Goal: Task Accomplishment & Management: Manage account settings

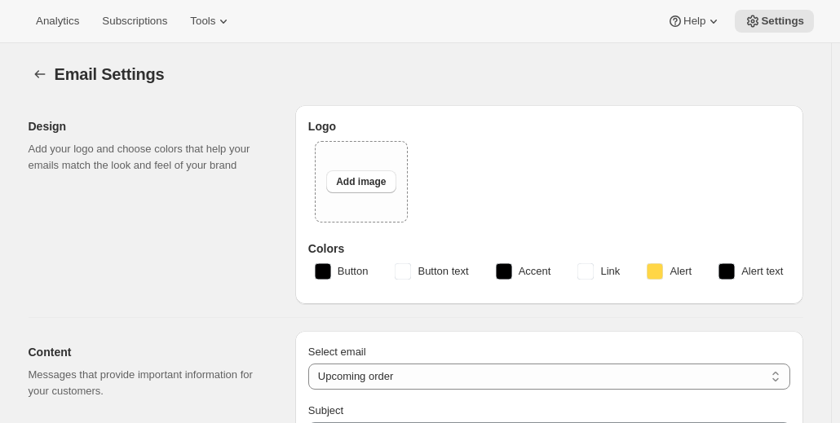
select select "subscriptionMessage"
select select "5"
select select "15"
type input "Partners Coffee"
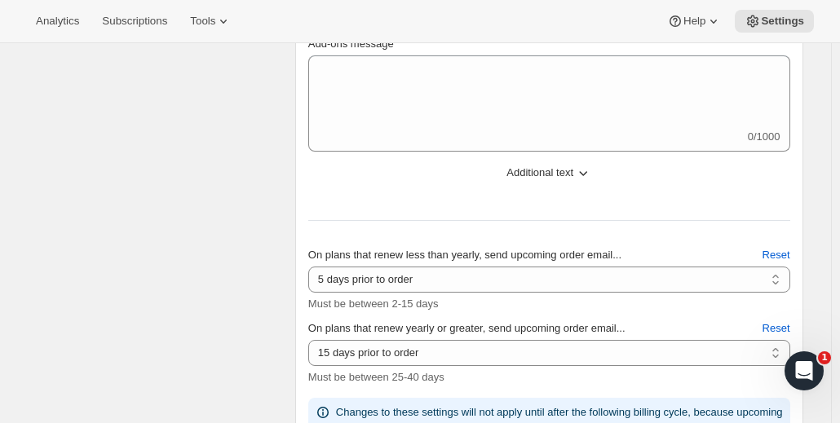
scroll to position [408, 0]
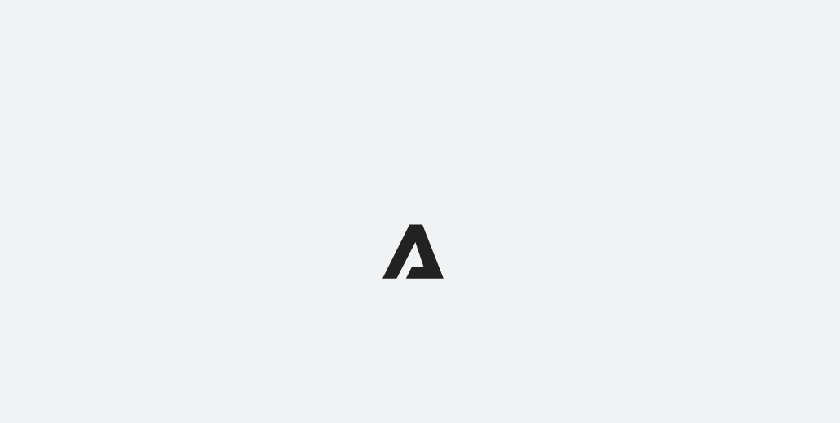
select select "subscriptionMessage"
select select "5"
select select "15"
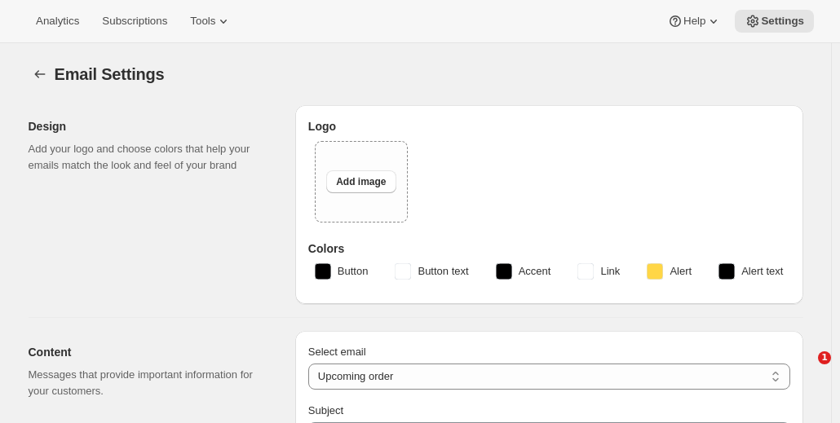
type input "Partners Coffee"
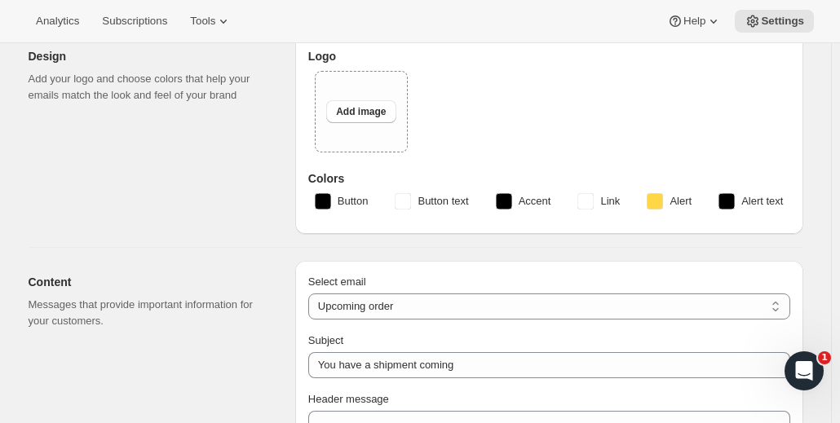
scroll to position [245, 0]
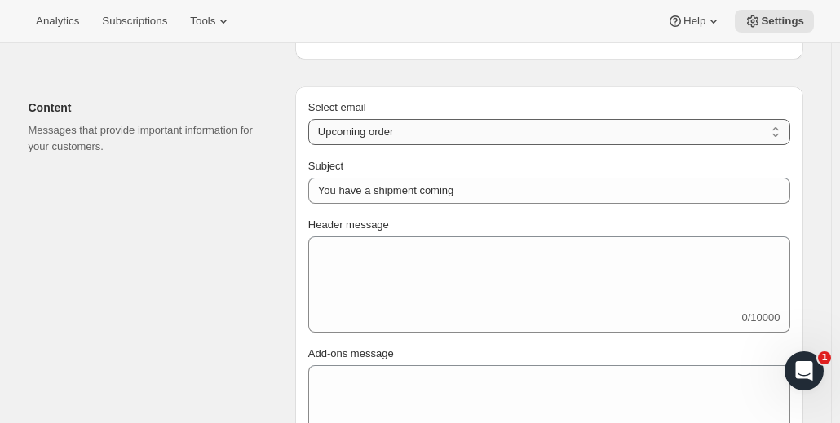
click at [452, 133] on select "New subscription Upcoming order Failed payment Delayed subscription (inventory …" at bounding box center [549, 132] width 482 height 26
select select "welcomeMessage"
click at [312, 119] on select "New subscription Upcoming order Failed payment Delayed subscription (inventory …" at bounding box center [549, 132] width 482 height 26
type input "Your new subscription"
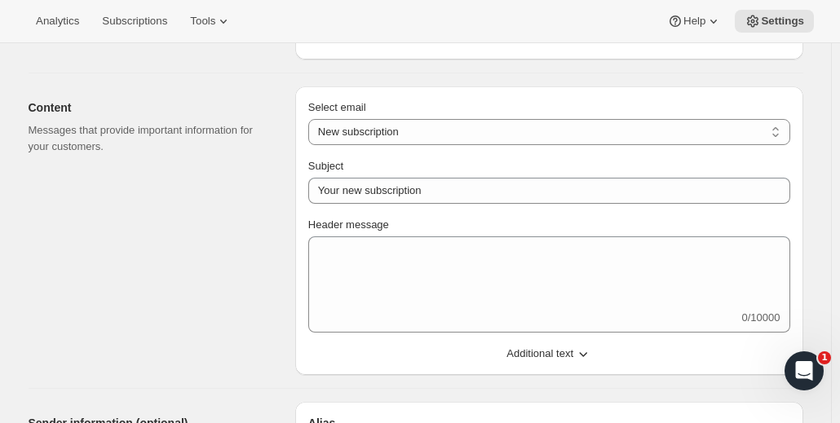
click at [541, 352] on span "Additional text" at bounding box center [539, 354] width 67 height 16
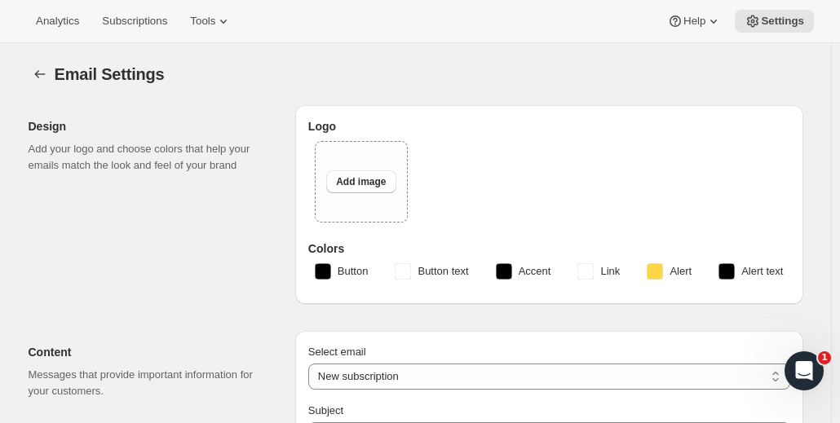
scroll to position [82, 0]
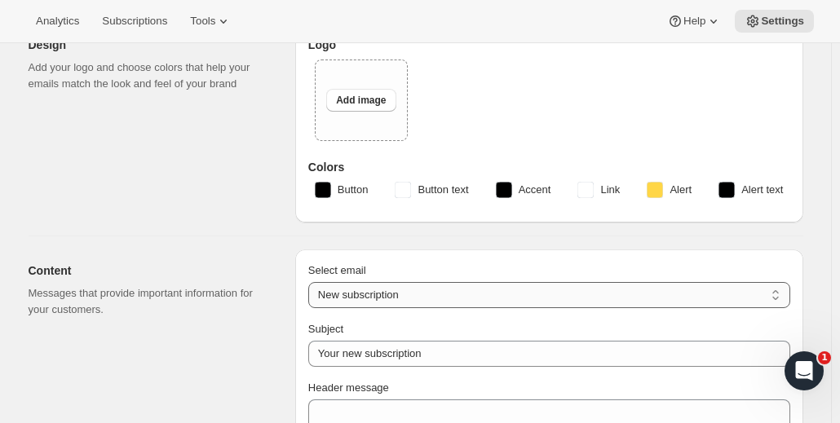
click at [365, 300] on select "New subscription Upcoming order Failed payment Delayed subscription (inventory …" at bounding box center [549, 295] width 482 height 26
select select "subscriptionMessage"
click at [312, 282] on select "New subscription Upcoming order Failed payment Delayed subscription (inventory …" at bounding box center [549, 295] width 482 height 26
type input "You have a shipment coming"
select select "5"
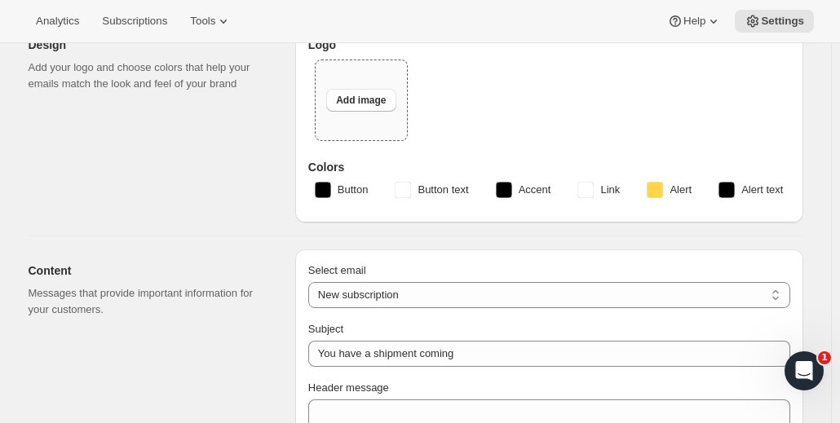
select select "15"
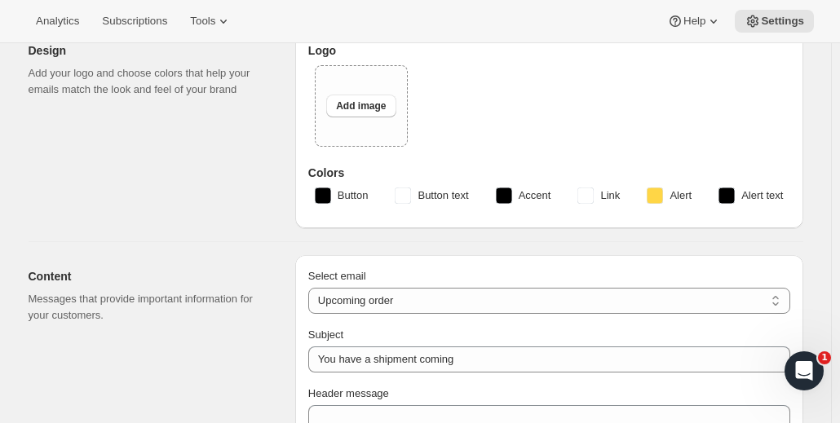
scroll to position [163, 0]
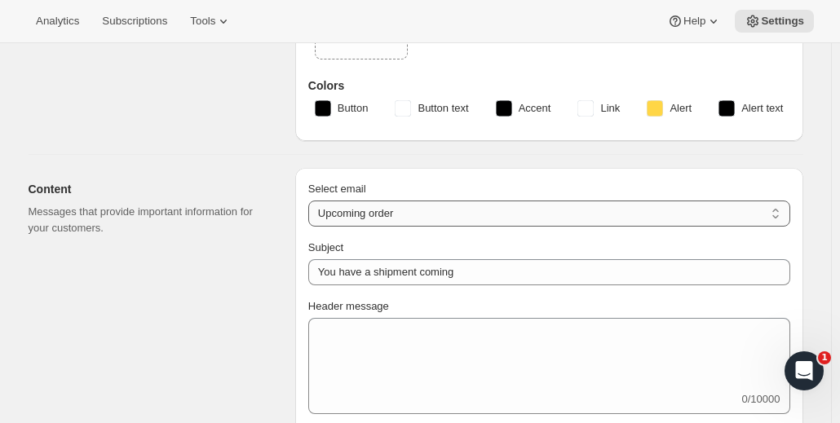
click at [373, 223] on select "New subscription Upcoming order Failed payment Delayed subscription (inventory …" at bounding box center [549, 214] width 482 height 26
select select "failedPaymentMessage"
click at [312, 201] on select "New subscription Upcoming order Failed payment Delayed subscription (inventory …" at bounding box center [549, 214] width 482 height 26
type input "Issue with Payment"
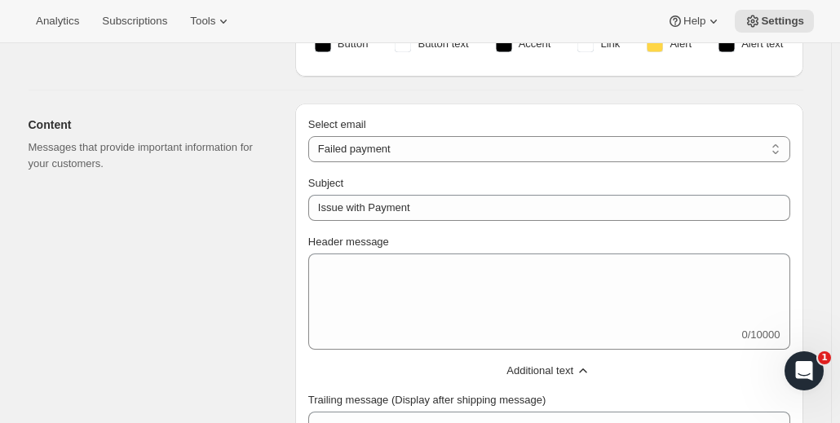
scroll to position [326, 0]
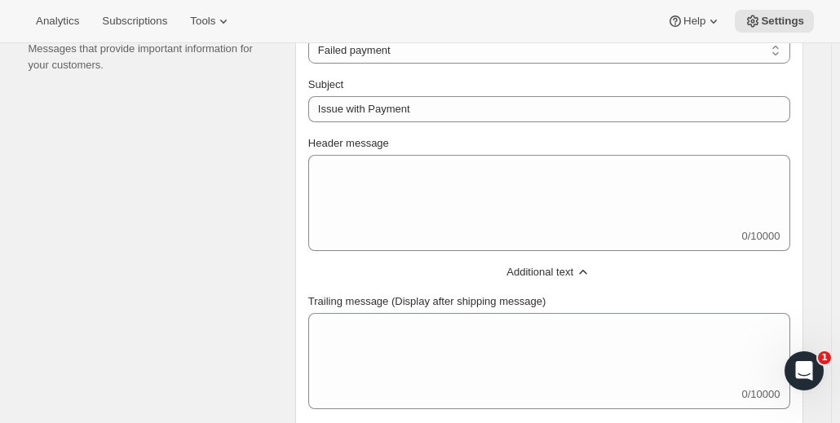
click at [530, 270] on span "Additional text" at bounding box center [539, 272] width 67 height 16
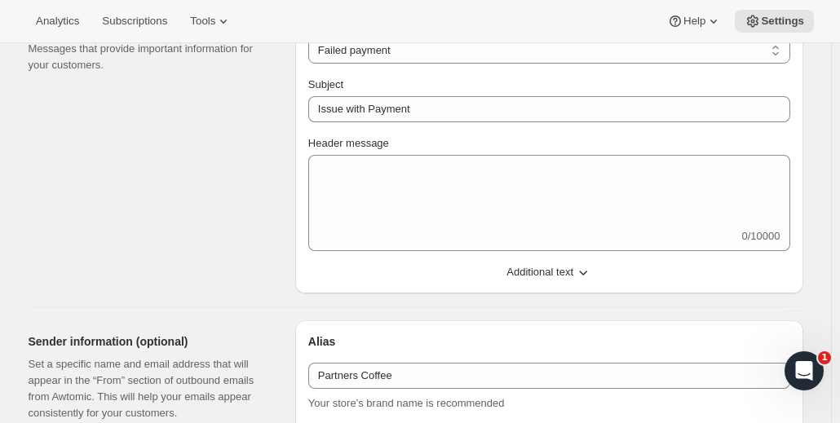
click at [521, 267] on span "Additional text" at bounding box center [539, 272] width 67 height 16
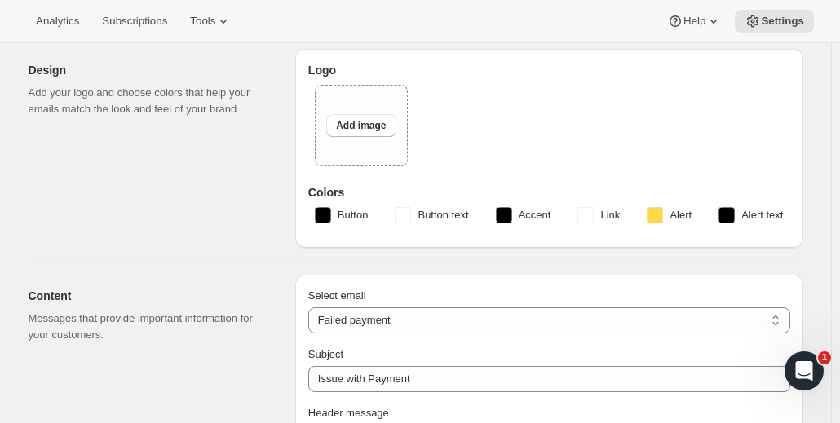
scroll to position [82, 0]
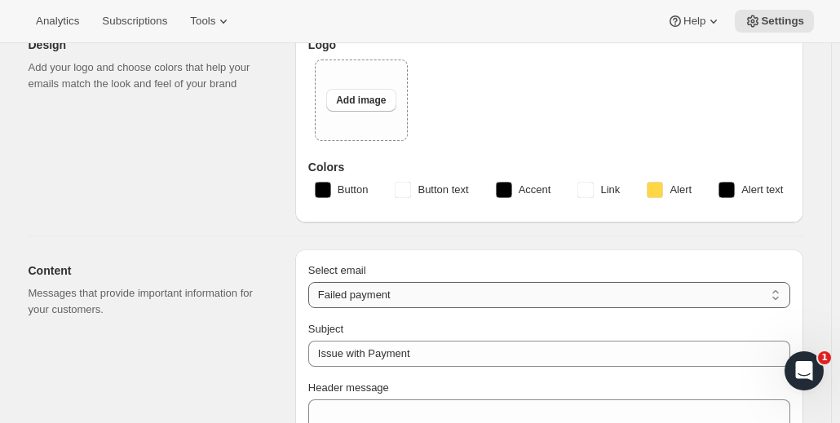
click at [351, 304] on select "New subscription Upcoming order Failed payment Delayed subscription (inventory …" at bounding box center [549, 295] width 482 height 26
select select "delayedMessage"
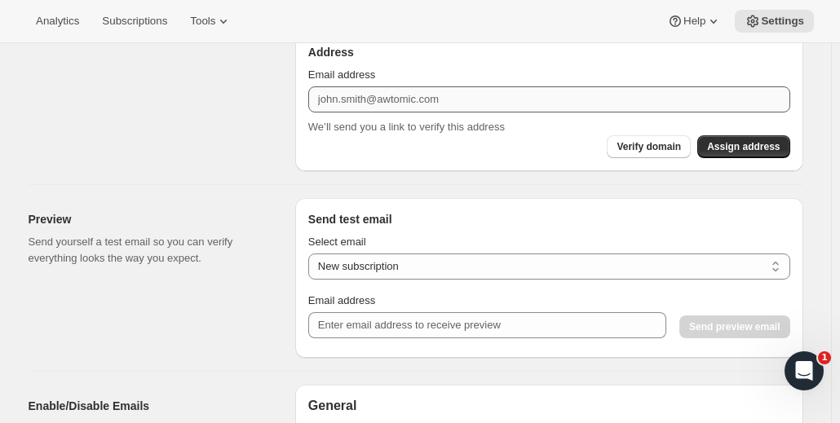
scroll to position [163, 0]
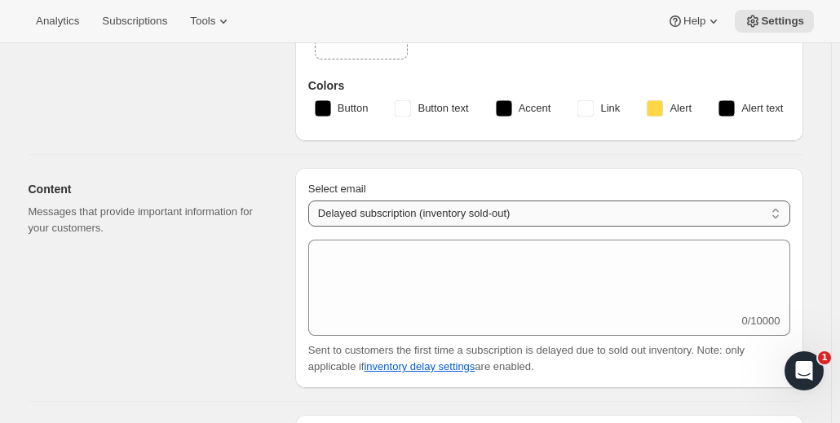
click at [421, 216] on select "New subscription Upcoming order Failed payment Delayed subscription (inventory …" at bounding box center [549, 214] width 482 height 26
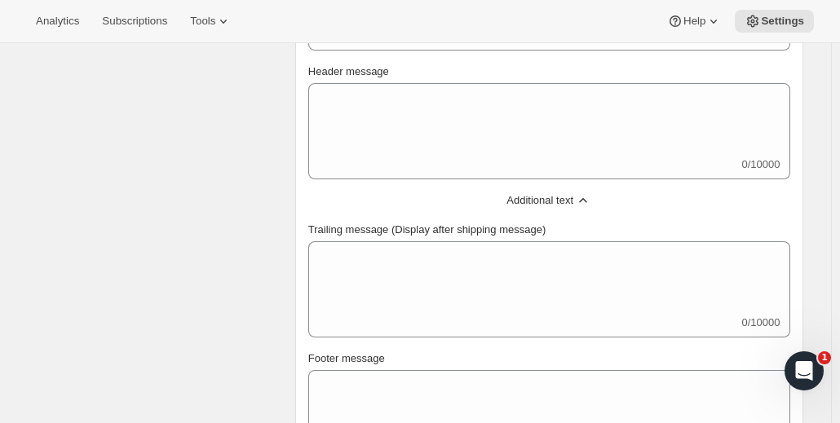
scroll to position [489, 0]
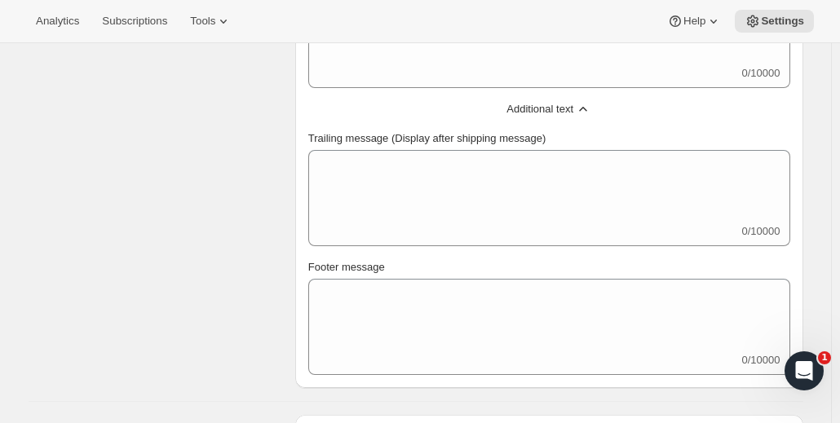
click at [554, 114] on span "Additional text" at bounding box center [539, 109] width 67 height 16
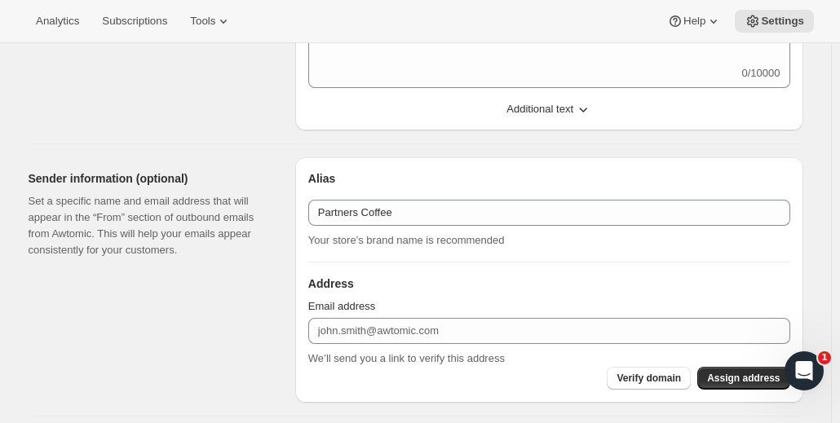
click at [554, 117] on button "Additional text" at bounding box center [548, 109] width 501 height 26
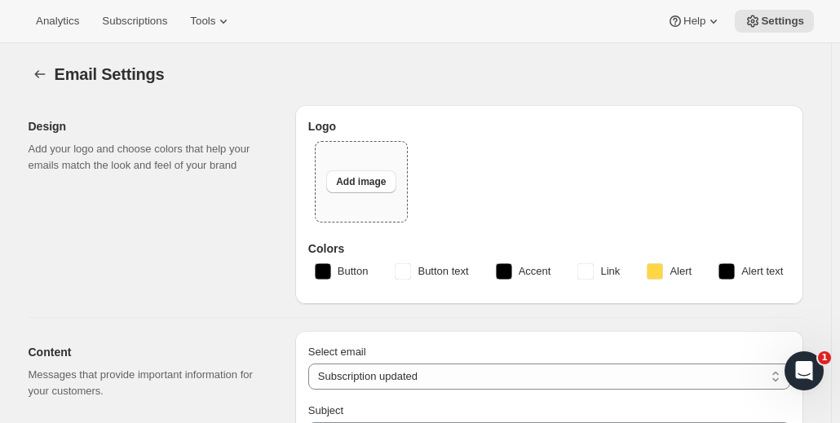
scroll to position [0, 0]
click at [351, 379] on select "New subscription Upcoming order Failed payment Delayed subscription (inventory …" at bounding box center [549, 377] width 482 height 26
select select "pausedMessage"
click at [312, 364] on select "New subscription Upcoming order Failed payment Delayed subscription (inventory …" at bounding box center [549, 377] width 482 height 26
type input "Subscription paused"
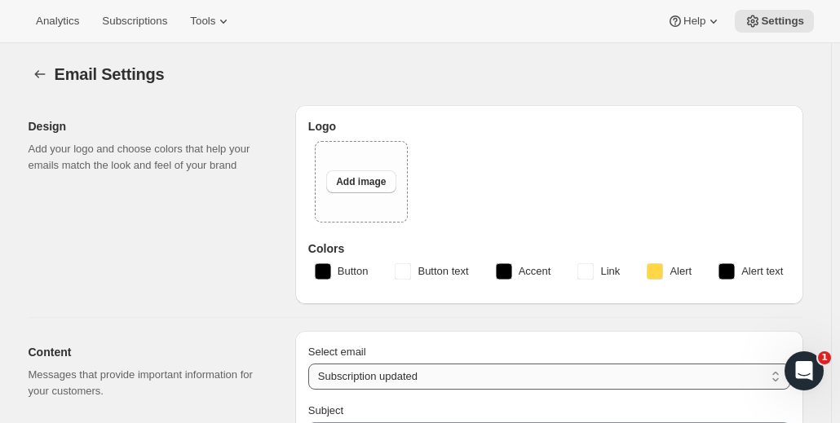
type textarea "Subscription paused. Reactivate anytime."
click at [356, 367] on select "New subscription Upcoming order Failed payment Delayed subscription (inventory …" at bounding box center [549, 377] width 482 height 26
select select "cancelledMessage"
click at [312, 364] on select "New subscription Upcoming order Failed payment Delayed subscription (inventory …" at bounding box center [549, 377] width 482 height 26
type textarea "Subscription cancelled. Please reach out to reactivate."
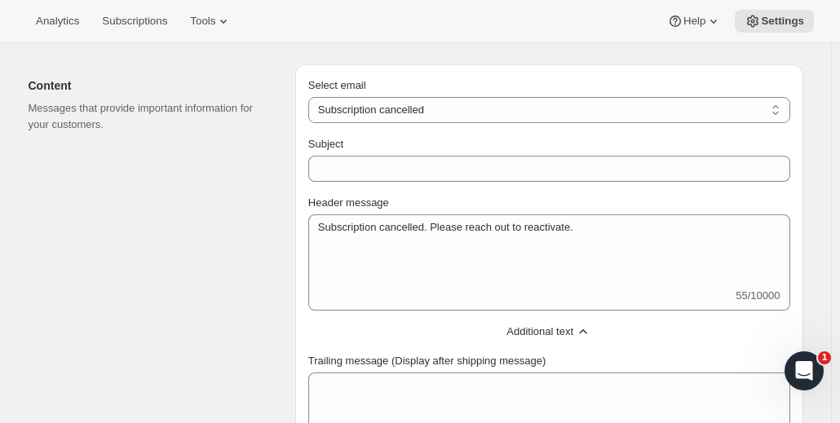
scroll to position [245, 0]
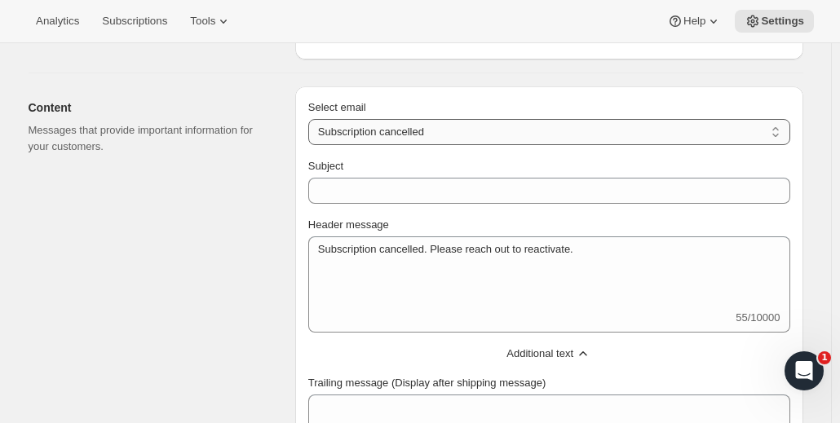
click at [374, 126] on select "New subscription Upcoming order Failed payment Delayed subscription (inventory …" at bounding box center [549, 132] width 482 height 26
select select "reactivatedMessage"
click at [312, 119] on select "New subscription Upcoming order Failed payment Delayed subscription (inventory …" at bounding box center [549, 132] width 482 height 26
type input "Subscription updated"
type textarea "Welcome back! We're excited to continue your subscription."
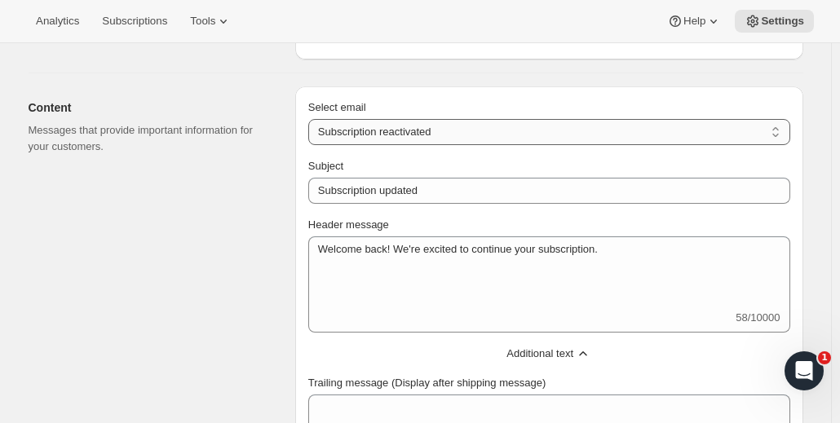
click at [427, 133] on select "New subscription Upcoming order Failed payment Delayed subscription (inventory …" at bounding box center [549, 132] width 482 height 26
select select "giftedMessage"
click at [312, 119] on select "New subscription Upcoming order Failed payment Delayed subscription (inventory …" at bounding box center [549, 132] width 482 height 26
type input "You have been gifted a subscription"
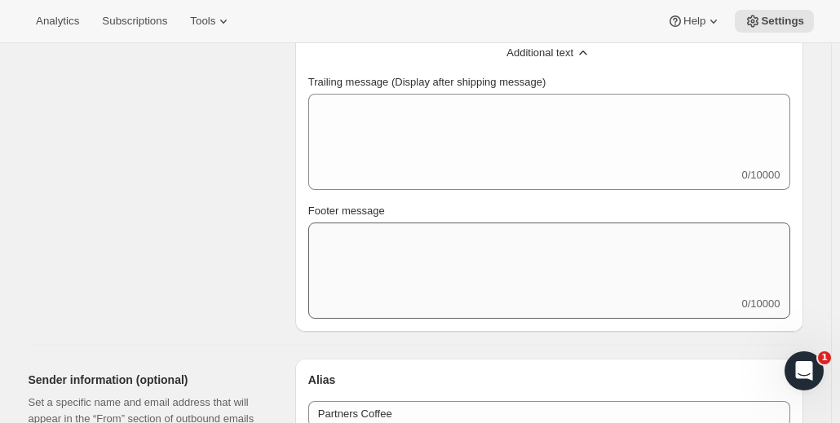
scroll to position [571, 0]
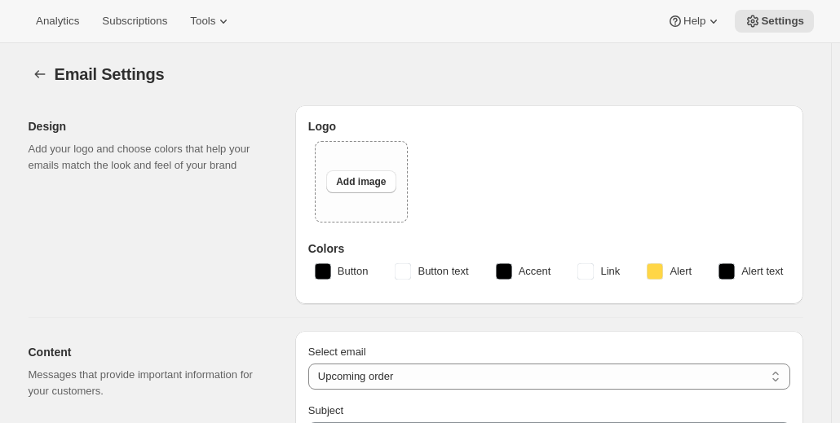
select select "subscriptionMessage"
select select "5"
select select "15"
click at [413, 371] on select "New subscription Upcoming order Failed payment Delayed subscription (inventory …" at bounding box center [549, 377] width 482 height 26
select select "welcomeMessage"
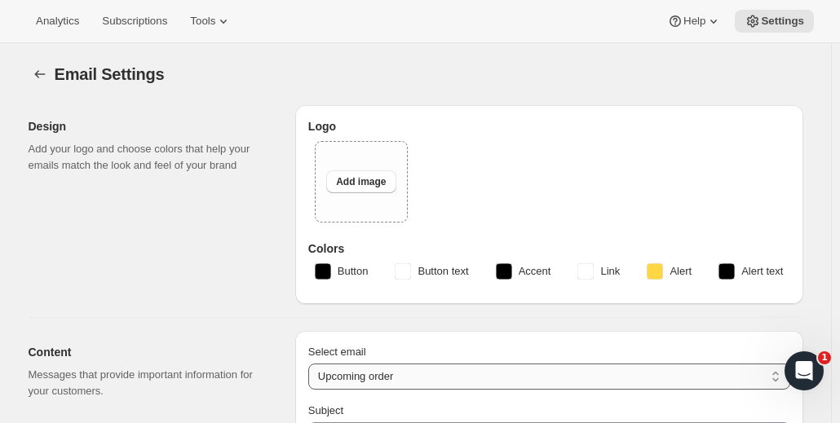
click at [312, 364] on select "New subscription Upcoming order Failed payment Delayed subscription (inventory …" at bounding box center [549, 377] width 482 height 26
type input "Your new subscription"
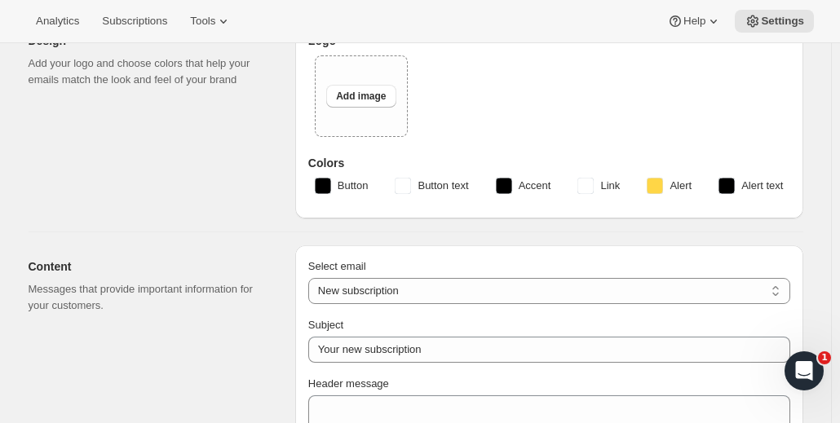
scroll to position [412, 0]
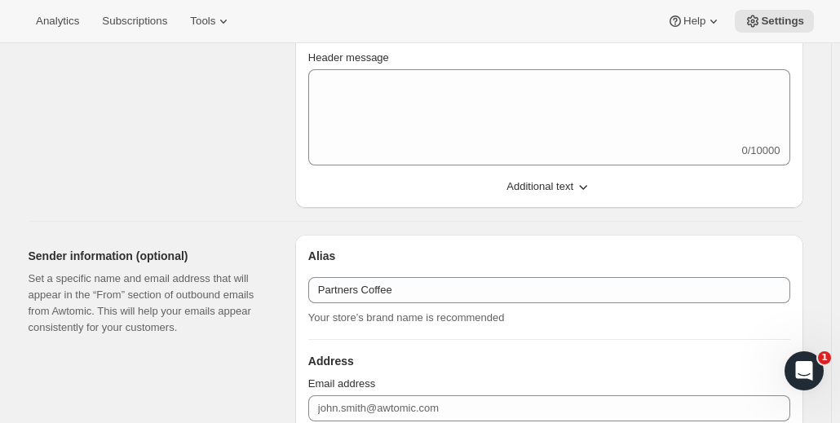
click at [542, 190] on span "Additional text" at bounding box center [539, 187] width 67 height 16
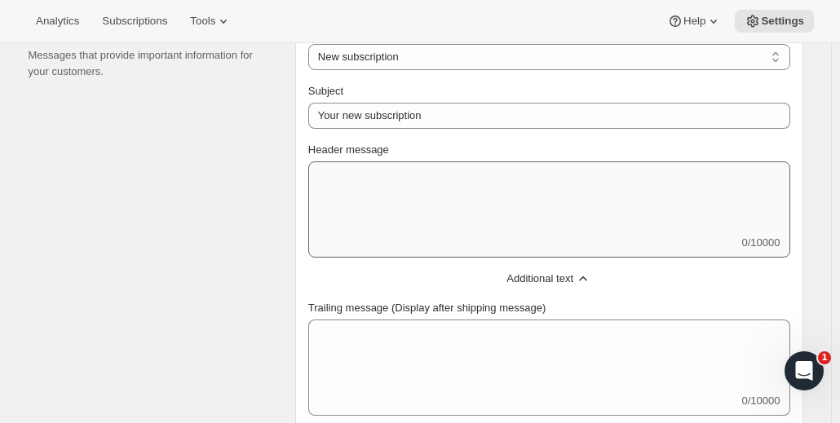
scroll to position [343, 0]
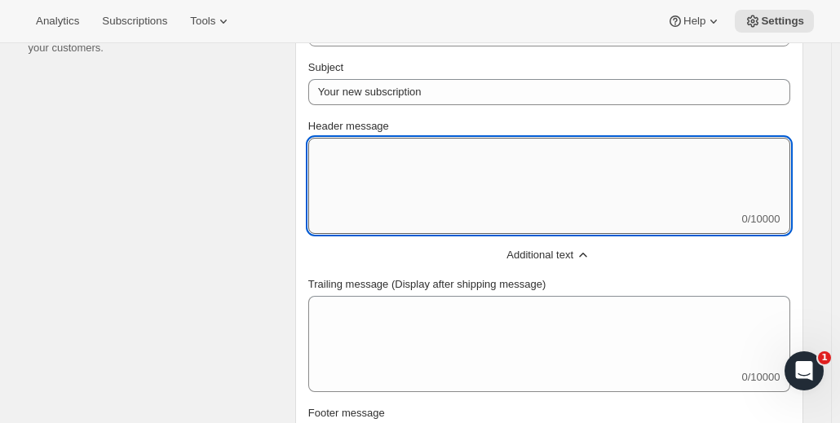
click at [414, 177] on textarea "Header message" at bounding box center [549, 174] width 482 height 73
paste textarea "Thank you for subscribing - we’re so glad to have you here. Your Partners Coffe…"
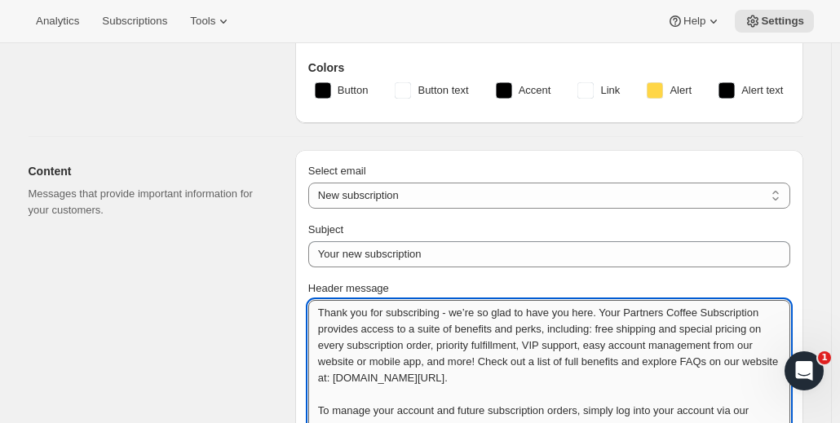
scroll to position [180, 0]
type textarea "Thank you for subscribing - we’re so glad to have you here. Your Partners Coffe…"
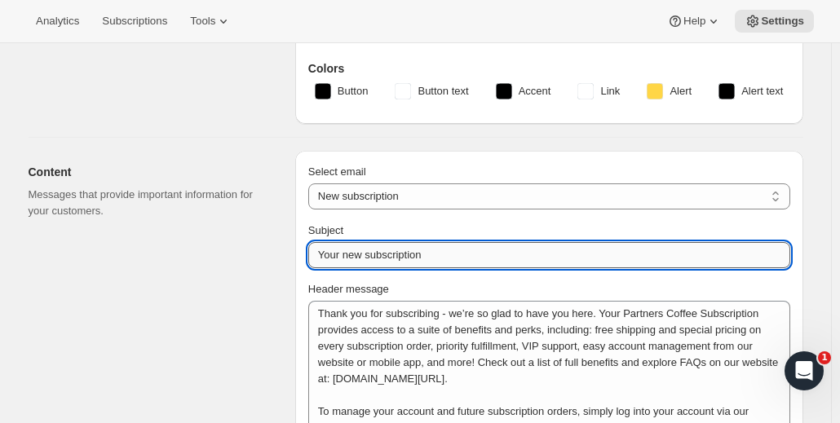
click at [376, 257] on input "Your new subscription" at bounding box center [549, 255] width 482 height 26
paste input "Welcome to your Partners Coffee"
type input "Welcome to your Partners Coffee subscription"
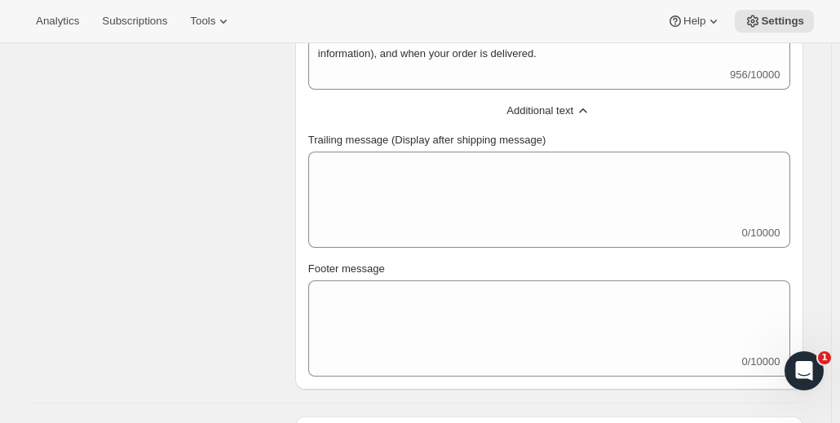
scroll to position [669, 0]
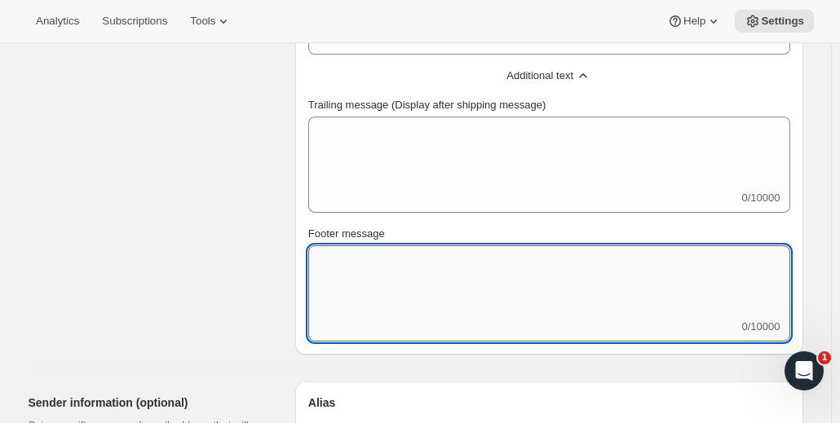
click at [384, 283] on textarea "Footer message" at bounding box center [549, 281] width 482 height 73
paste textarea "If you have questions at any time, please don’t hesitate to reach out to our te…"
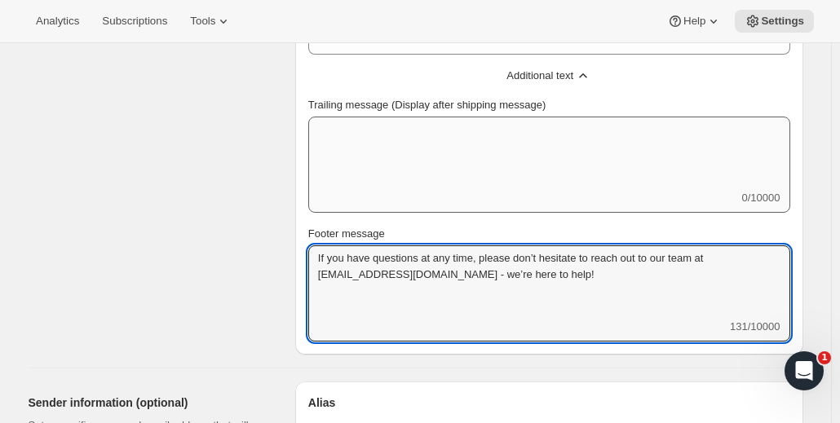
type textarea "If you have questions at any time, please don’t hesitate to reach out to our te…"
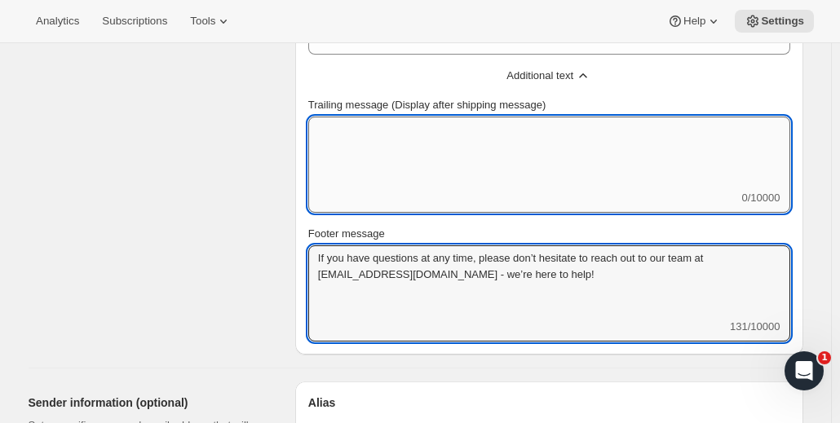
click at [398, 151] on textarea "Trailing message (Display after shipping message)" at bounding box center [549, 153] width 482 height 73
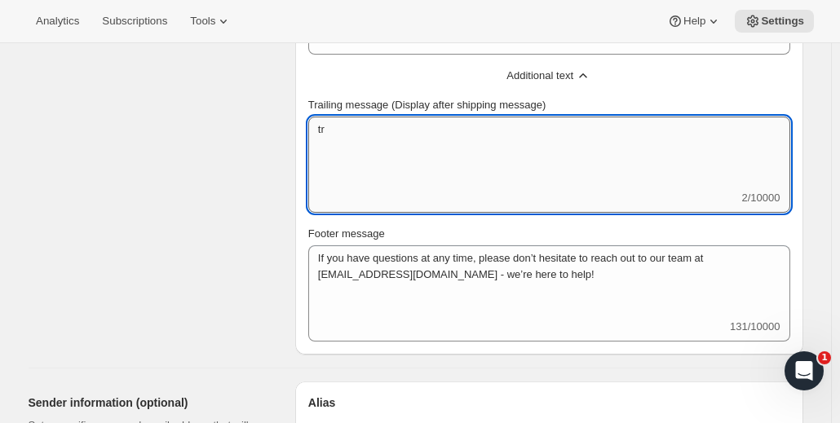
type textarea "t"
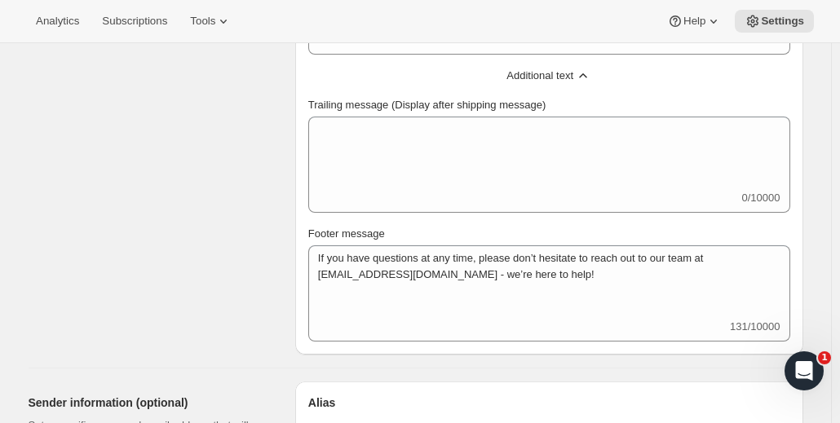
click at [294, 273] on div "Content Messages that provide important information for your customers. Select …" at bounding box center [409, 2] width 788 height 706
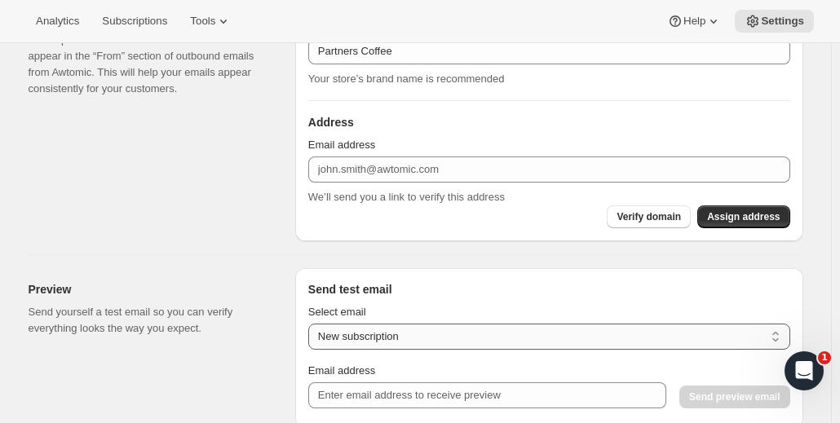
scroll to position [1077, 0]
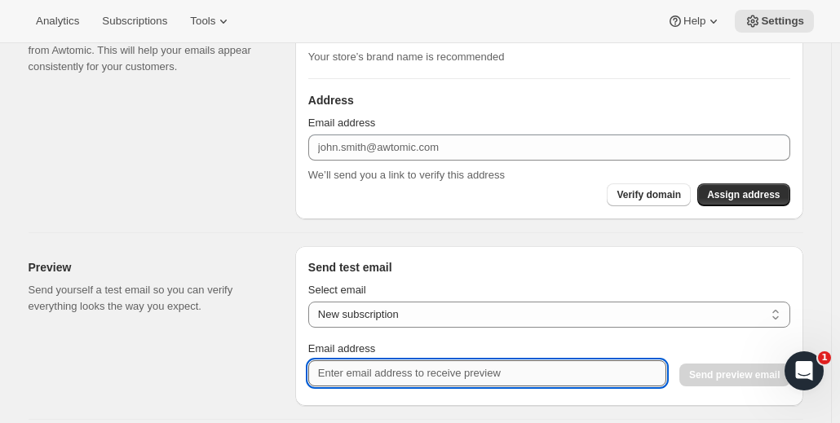
click at [372, 371] on input "Email address" at bounding box center [487, 373] width 358 height 26
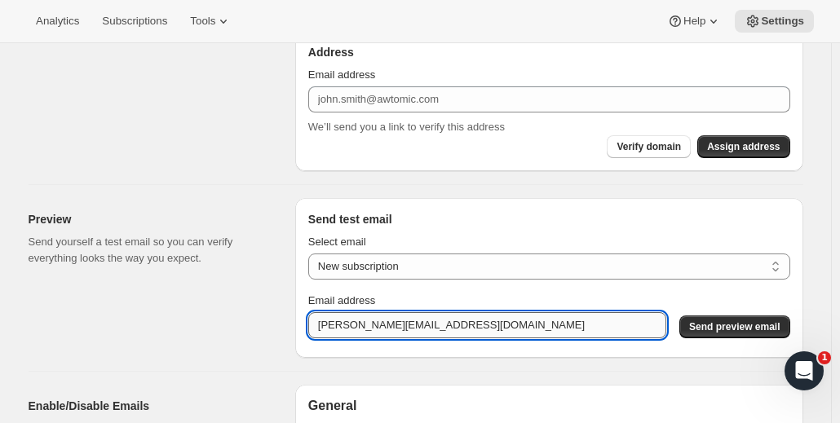
scroll to position [1159, 0]
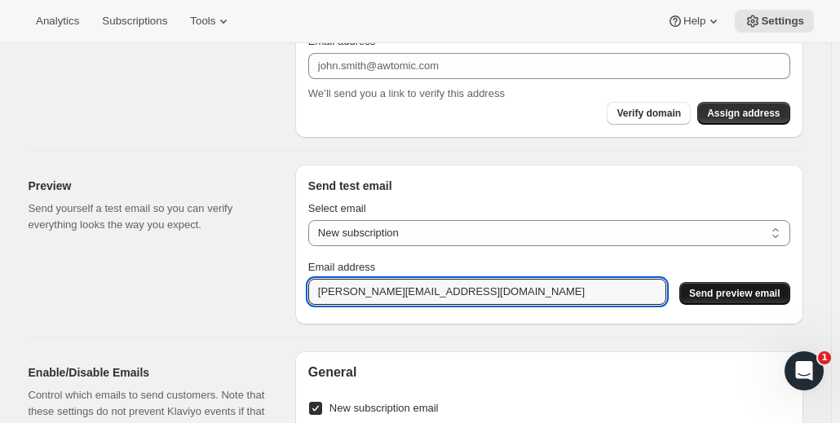
type input "rachel.g@partnerscoffee.com"
click at [746, 295] on span "Send preview email" at bounding box center [734, 293] width 91 height 13
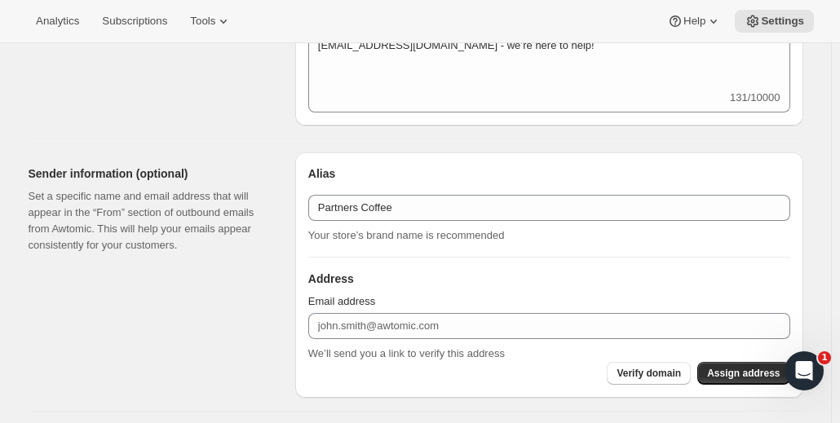
scroll to position [898, 0]
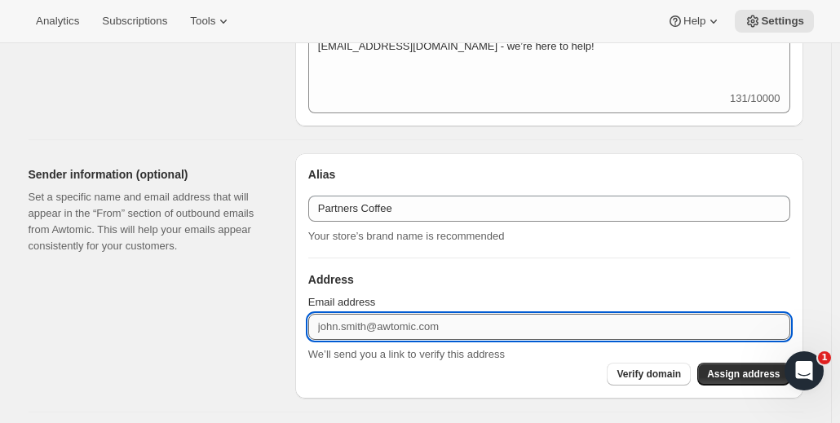
click at [382, 327] on input "Email address" at bounding box center [549, 327] width 482 height 26
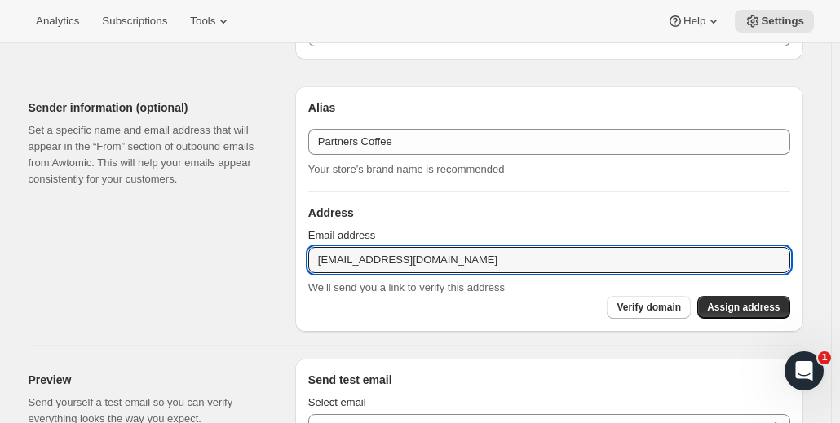
scroll to position [979, 0]
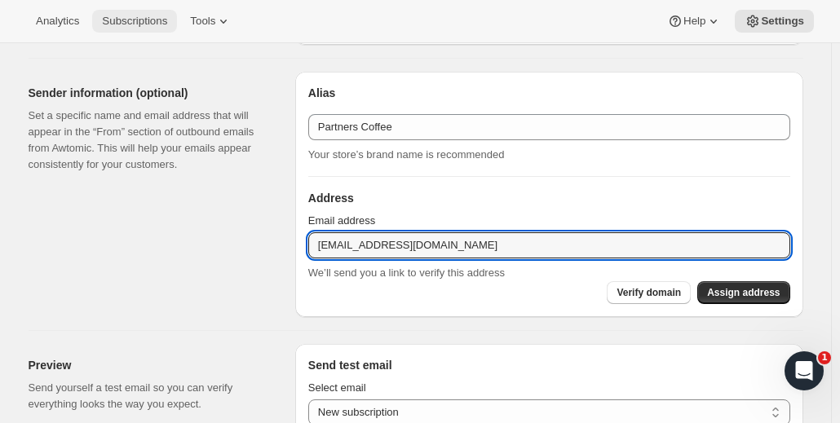
type input "hello@partnerscoffee.com"
click at [468, 241] on input "hello@partnerscoffee.com" at bounding box center [549, 245] width 482 height 26
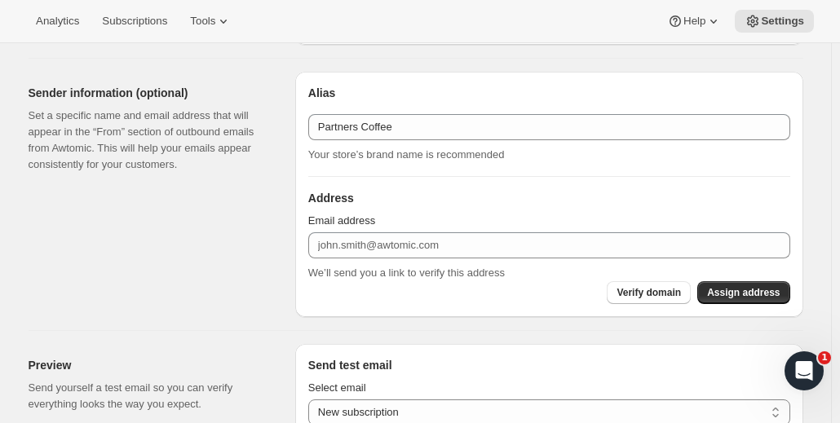
click at [508, 301] on div "Verify domain Assign address" at bounding box center [549, 292] width 482 height 23
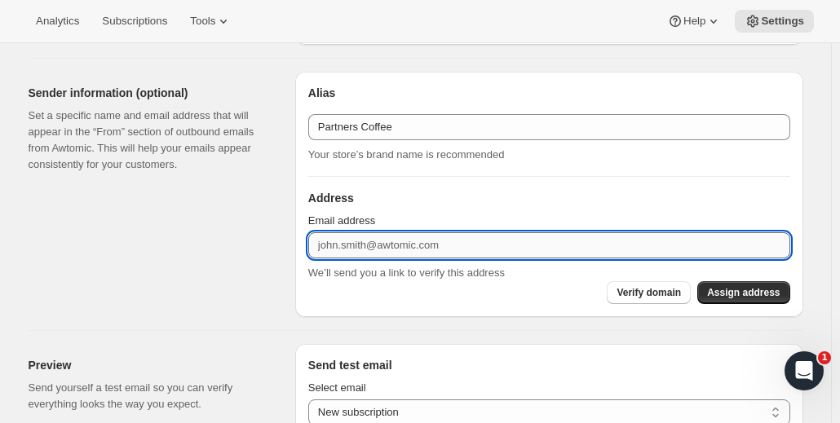
click at [432, 241] on input "Email address" at bounding box center [549, 245] width 482 height 26
paste input "hello@partnerscoffee.com"
type input "hello@partnerscoffee.com"
click at [496, 315] on div "Design Add your logo and choose colors that help your emails match the look and…" at bounding box center [409, 194] width 788 height 2162
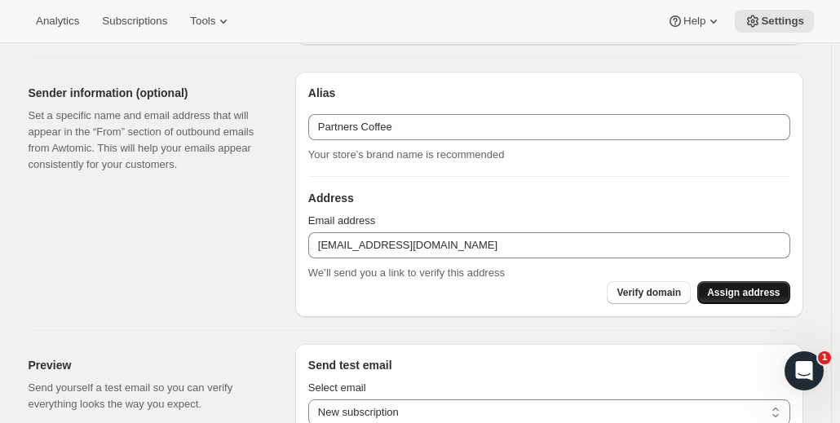
click at [747, 296] on span "Assign address" at bounding box center [743, 292] width 73 height 13
type input "Your new subscription"
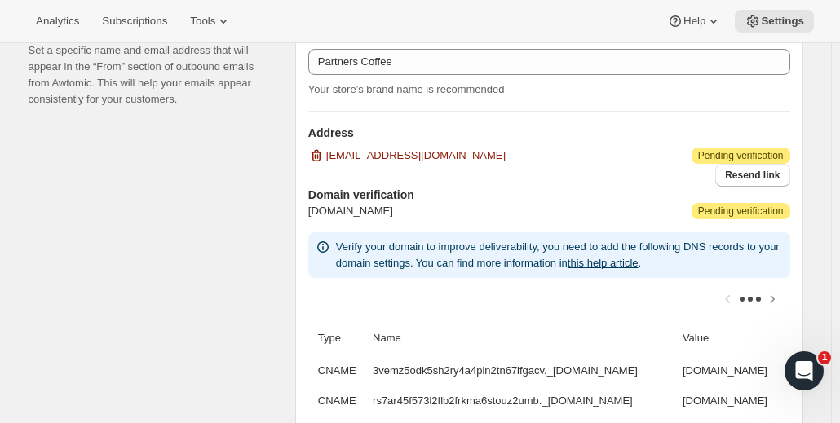
scroll to position [978, 0]
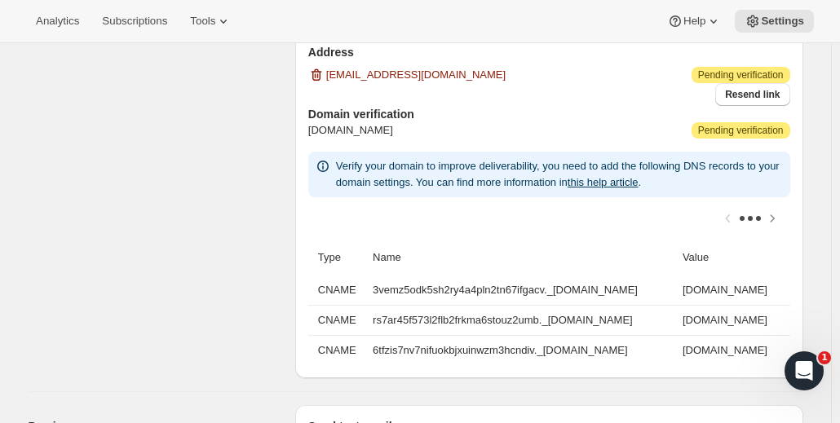
click at [274, 117] on div "Sender information (optional) Set a specific name and email address that will a…" at bounding box center [156, 152] width 254 height 453
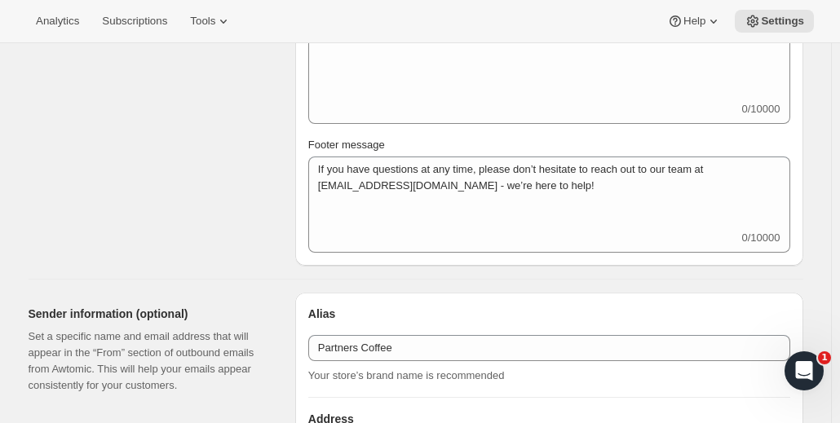
scroll to position [489, 0]
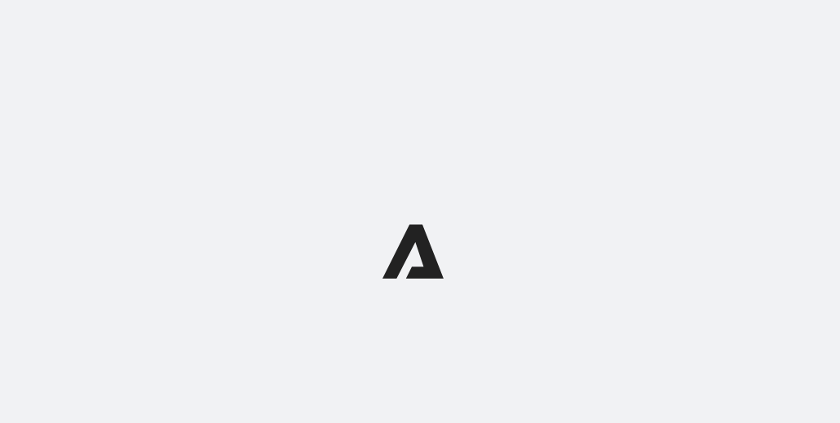
select select "subscriptionMessage"
select select "5"
select select "15"
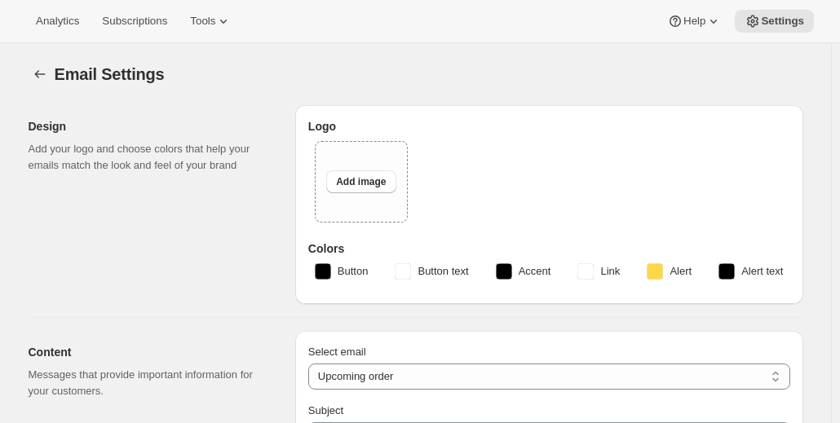
type input "Partners Coffee"
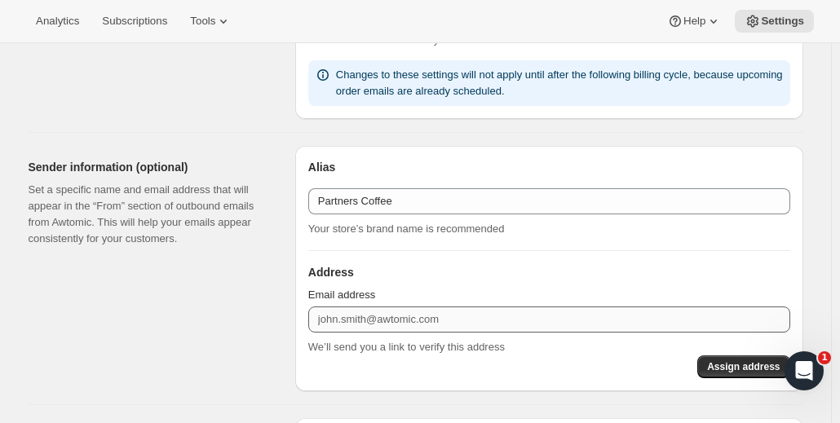
scroll to position [978, 0]
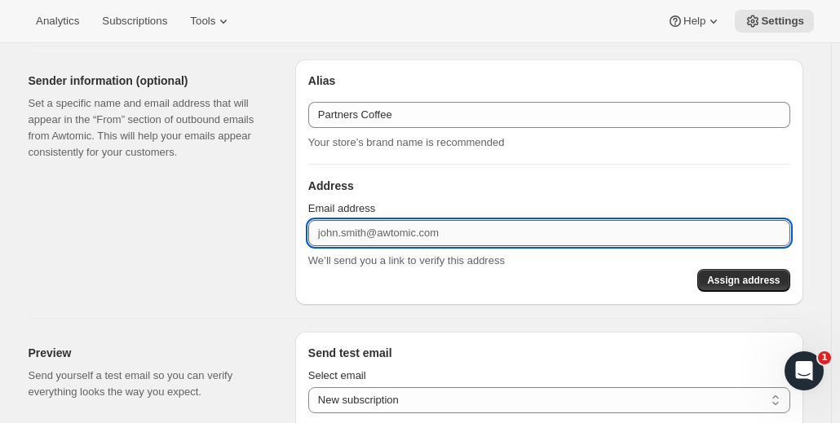
click at [357, 241] on input "Email address" at bounding box center [549, 233] width 482 height 26
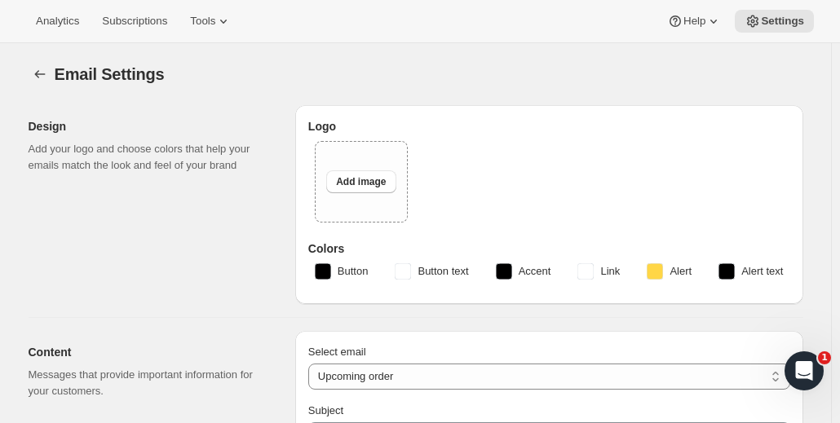
scroll to position [163, 0]
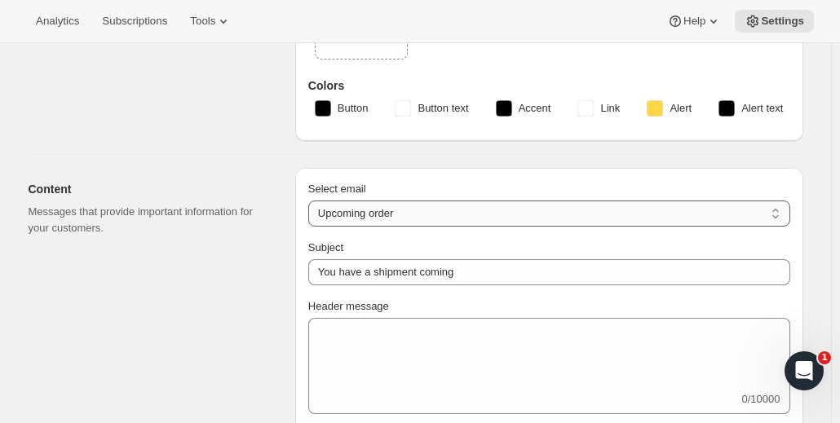
click at [373, 210] on select "New subscription Upcoming order Failed payment Delayed subscription (inventory …" at bounding box center [549, 214] width 482 height 26
select select "welcomeMessage"
click at [312, 201] on select "New subscription Upcoming order Failed payment Delayed subscription (inventory …" at bounding box center [549, 214] width 482 height 26
type input "Your new subscription"
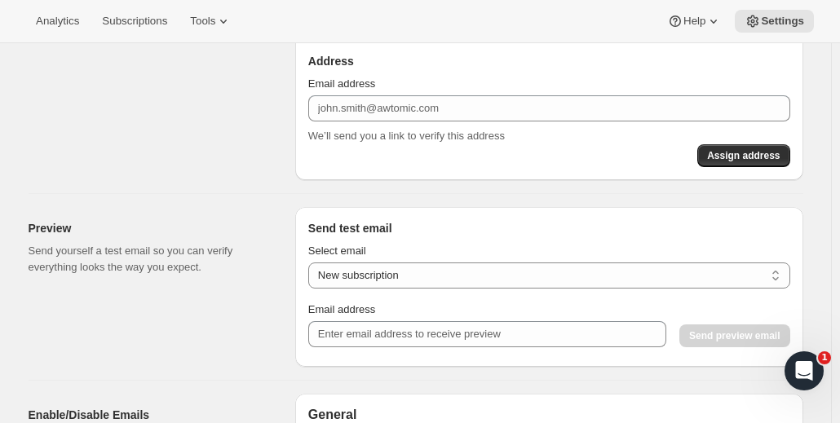
scroll to position [734, 0]
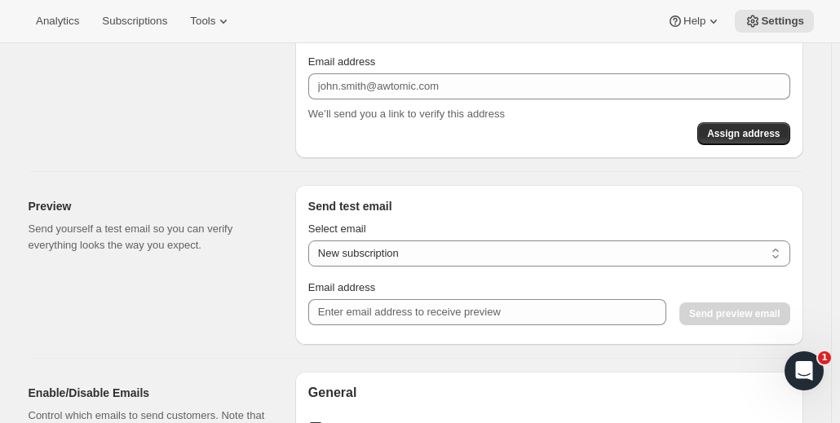
click at [282, 187] on div "Preview Send yourself a test email so you can verify everything looks the way y…" at bounding box center [156, 265] width 254 height 160
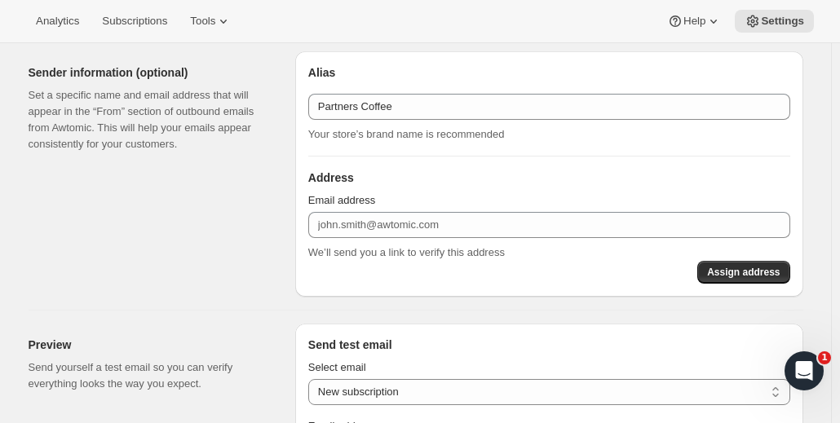
scroll to position [571, 0]
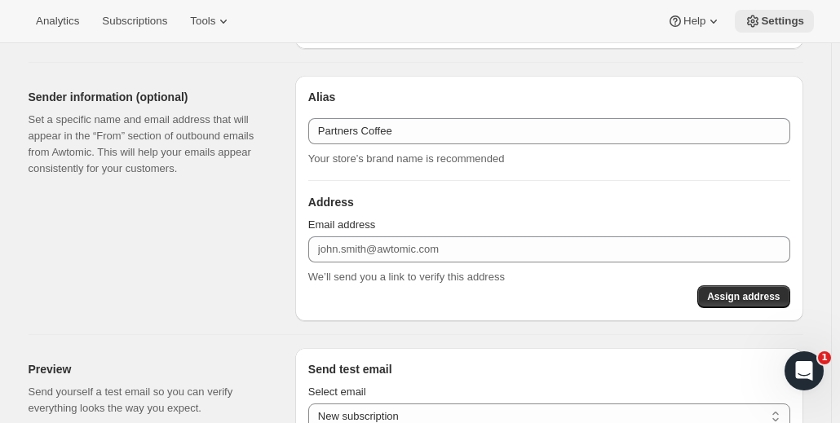
click at [779, 12] on button "Settings" at bounding box center [774, 21] width 79 height 23
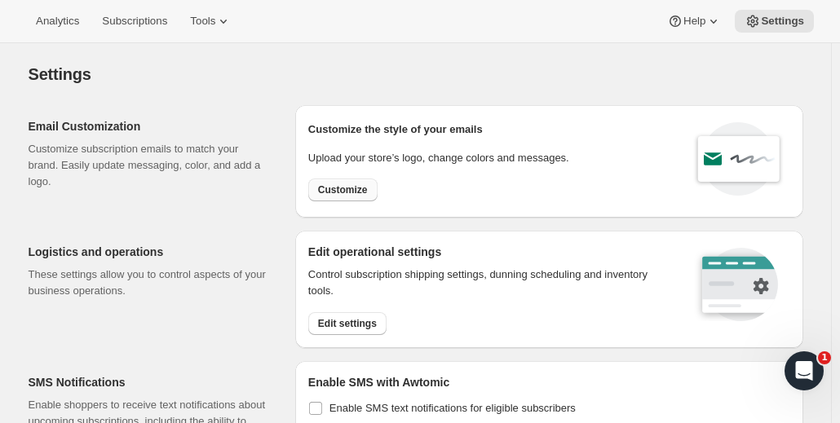
click at [362, 192] on span "Customize" at bounding box center [343, 189] width 50 height 13
select select "subscriptionMessage"
select select "5"
select select "15"
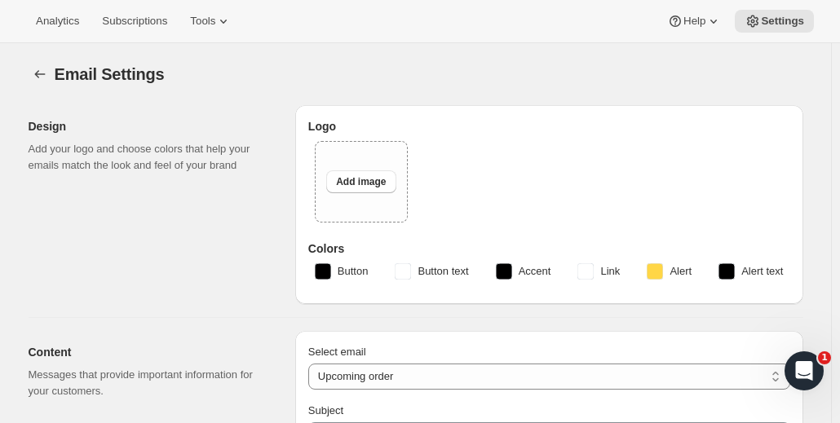
type input "Partners Coffee"
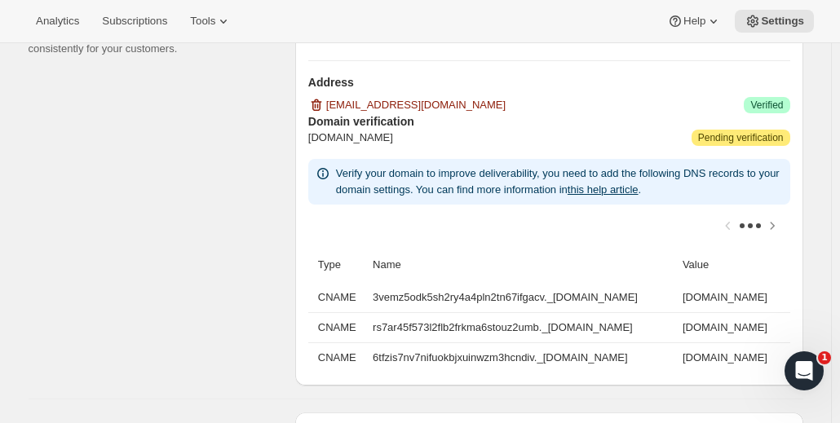
scroll to position [1060, 0]
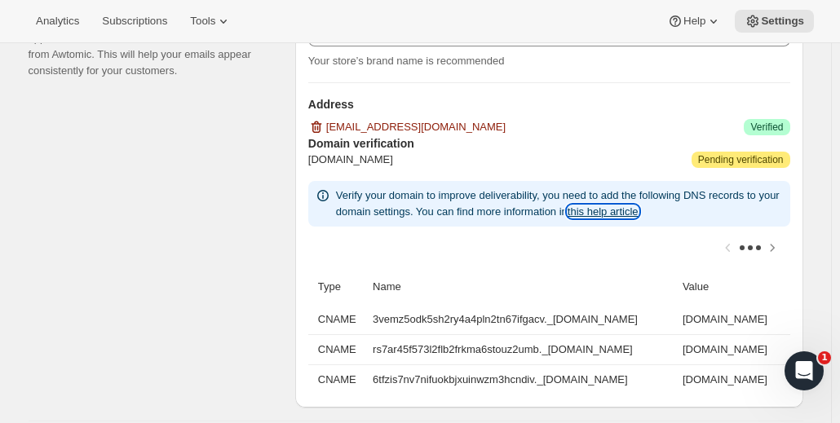
click at [625, 213] on link "this help article" at bounding box center [603, 211] width 71 height 12
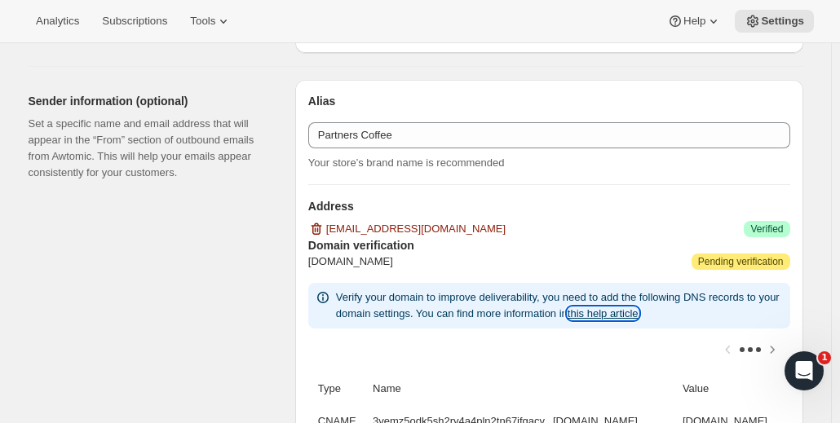
scroll to position [815, 0]
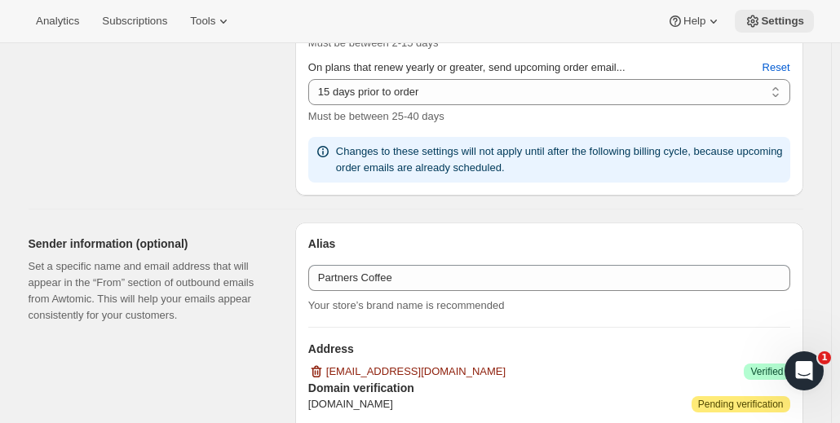
click at [773, 21] on span "Settings" at bounding box center [782, 21] width 43 height 13
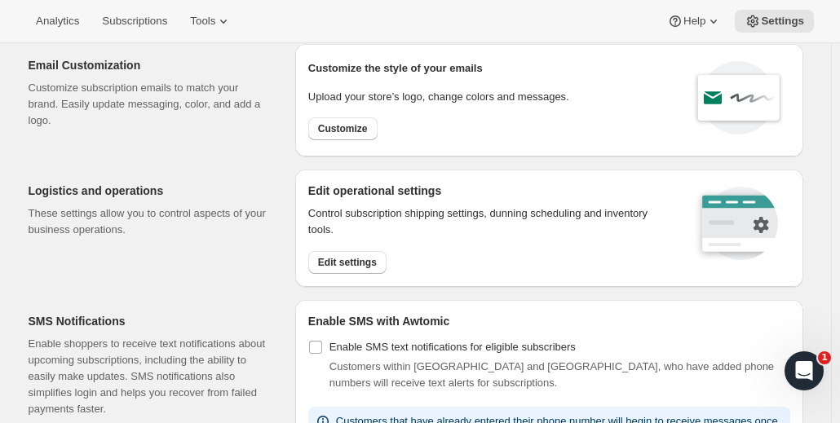
scroll to position [82, 0]
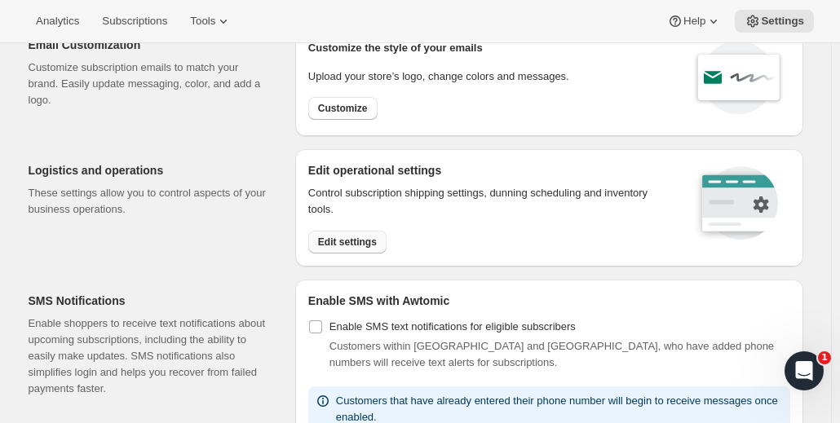
click at [350, 241] on span "Edit settings" at bounding box center [347, 242] width 59 height 13
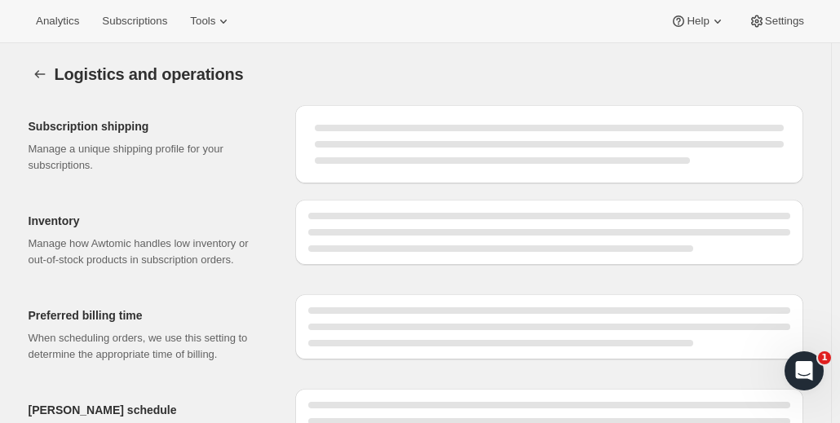
select select "DAY"
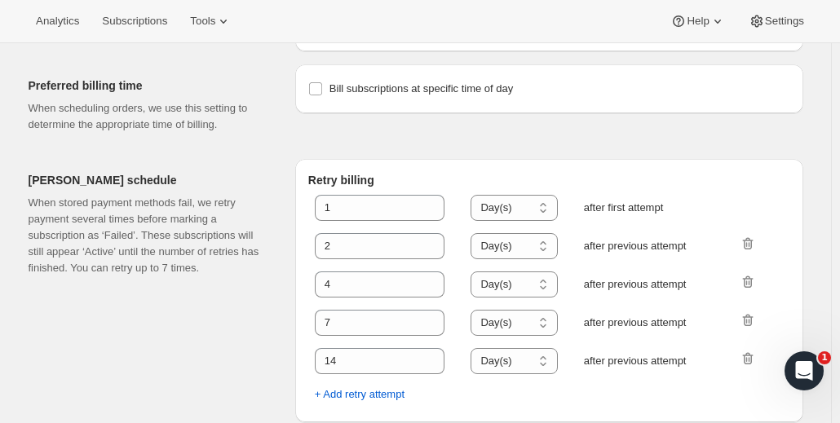
scroll to position [889, 0]
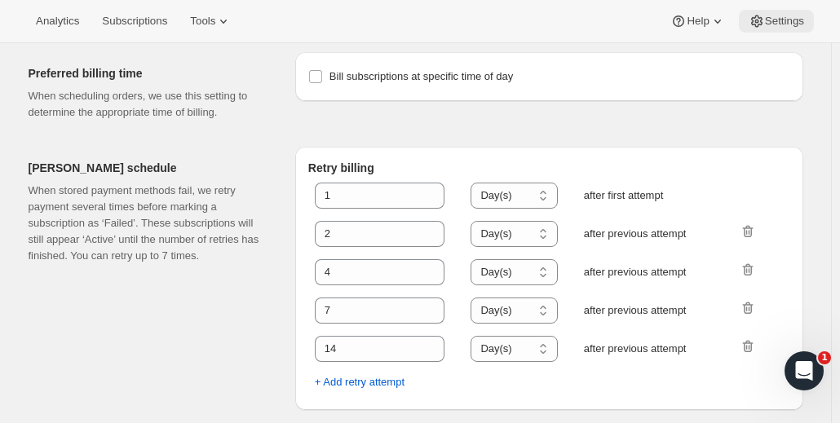
click at [775, 20] on span "Settings" at bounding box center [784, 21] width 39 height 13
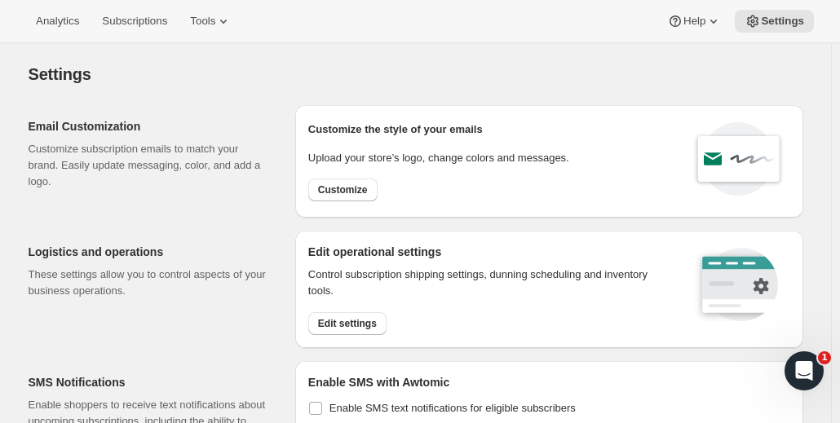
scroll to position [82, 0]
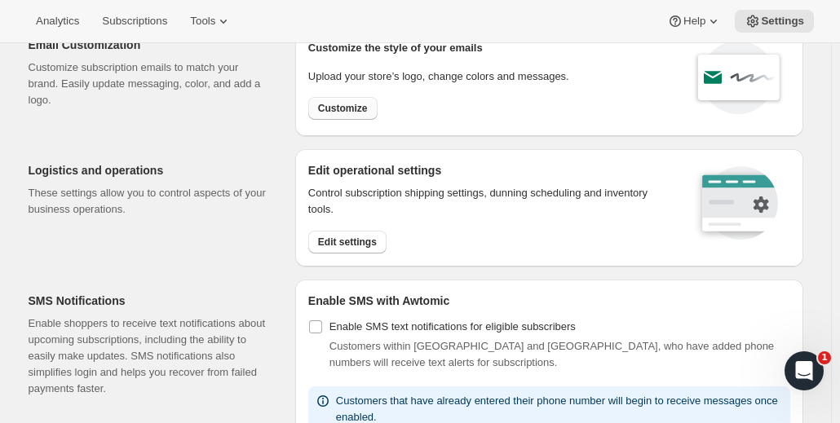
click at [362, 114] on button "Customize" at bounding box center [342, 108] width 69 height 23
select select "subscriptionMessage"
select select "5"
select select "15"
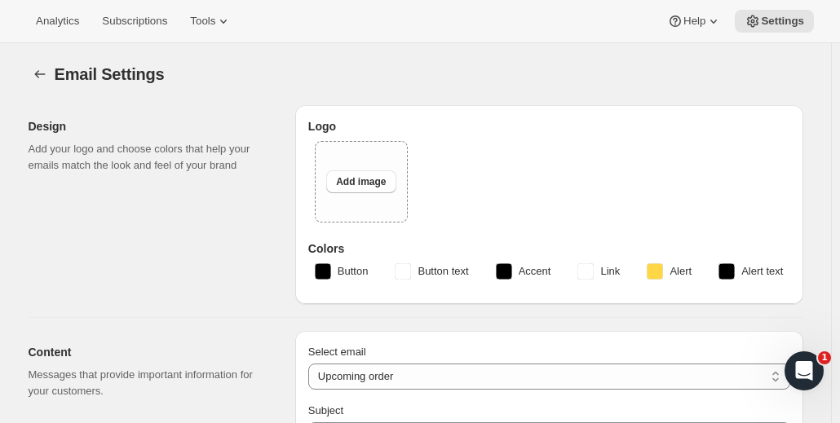
type input "Partners Coffee"
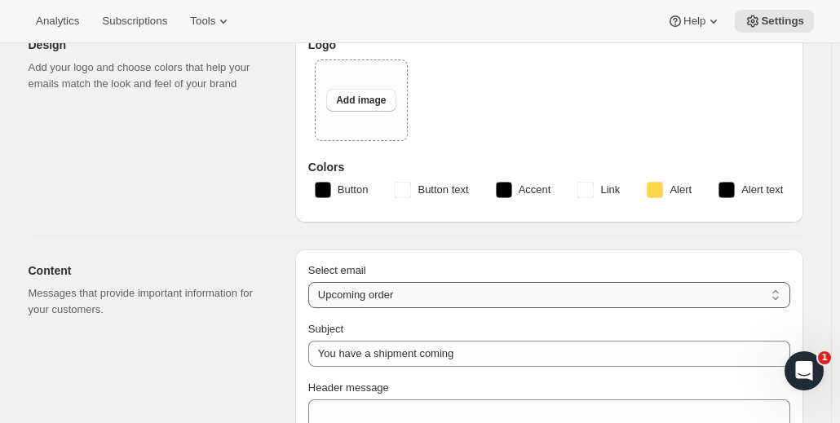
click at [404, 289] on select "New subscription Upcoming order Failed payment Delayed subscription (inventory …" at bounding box center [549, 295] width 482 height 26
select select "welcomeMessage"
click at [312, 282] on select "New subscription Upcoming order Failed payment Delayed subscription (inventory …" at bounding box center [549, 295] width 482 height 26
type input "Your new subscription"
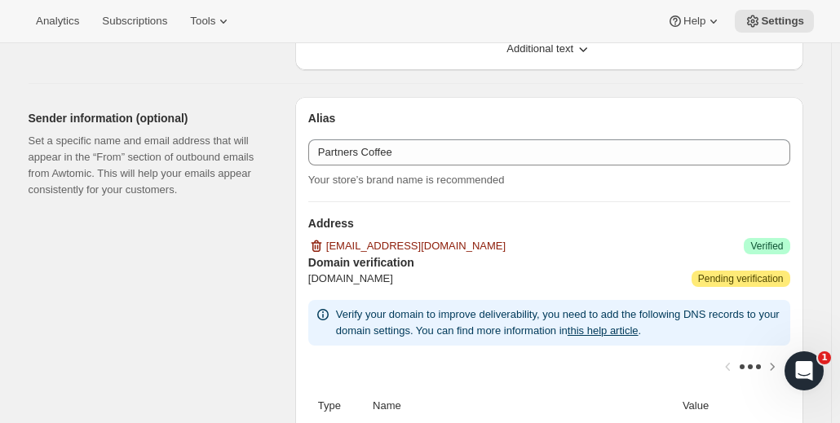
scroll to position [571, 0]
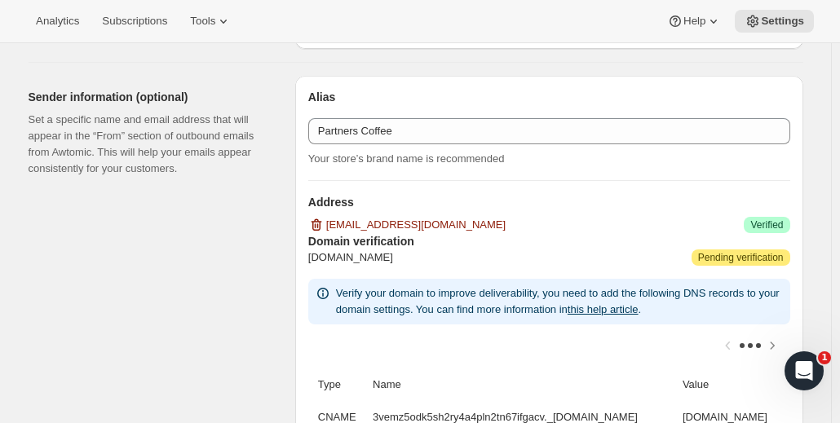
click at [178, 234] on div "Sender information (optional) Set a specific name and email address that will a…" at bounding box center [156, 291] width 254 height 430
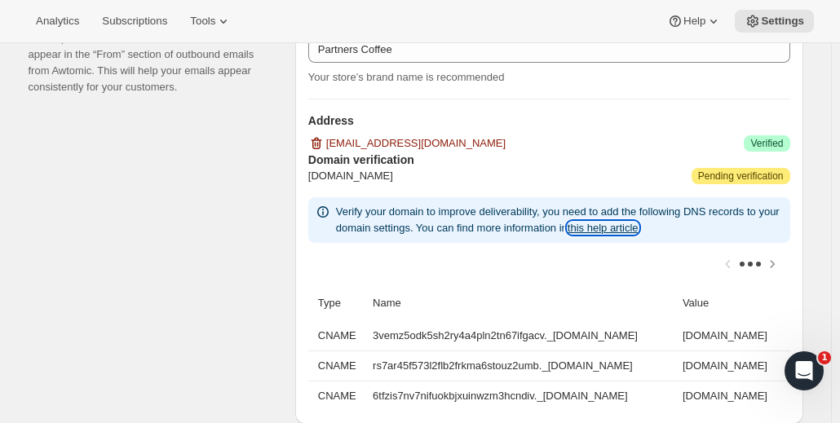
click at [633, 227] on link "this help article" at bounding box center [603, 228] width 71 height 12
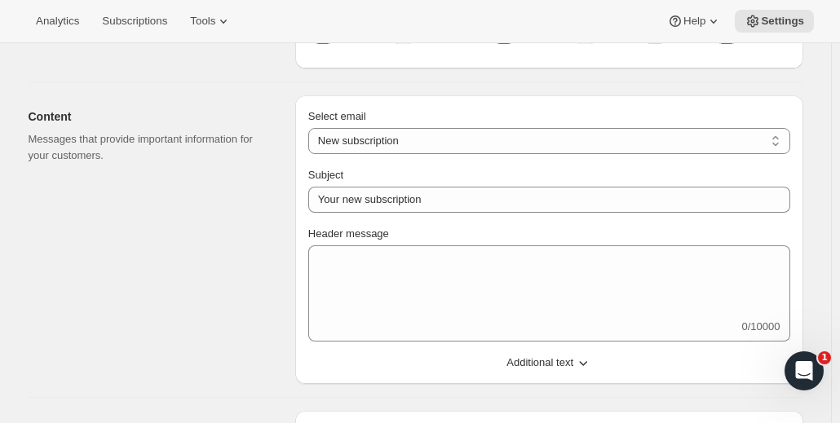
scroll to position [245, 0]
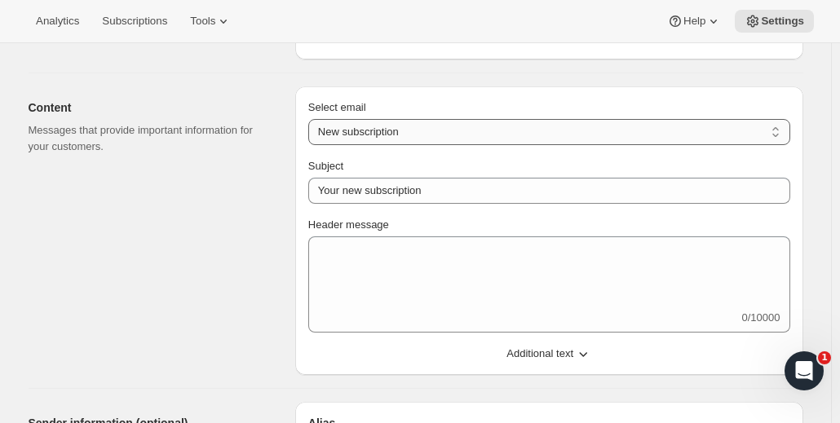
click at [382, 121] on select "New subscription Upcoming order Failed payment Delayed subscription (inventory …" at bounding box center [549, 132] width 482 height 26
select select "subscriptionMessage"
click at [312, 119] on select "New subscription Upcoming order Failed payment Delayed subscription (inventory …" at bounding box center [549, 132] width 482 height 26
type input "You have a shipment coming"
select select "5"
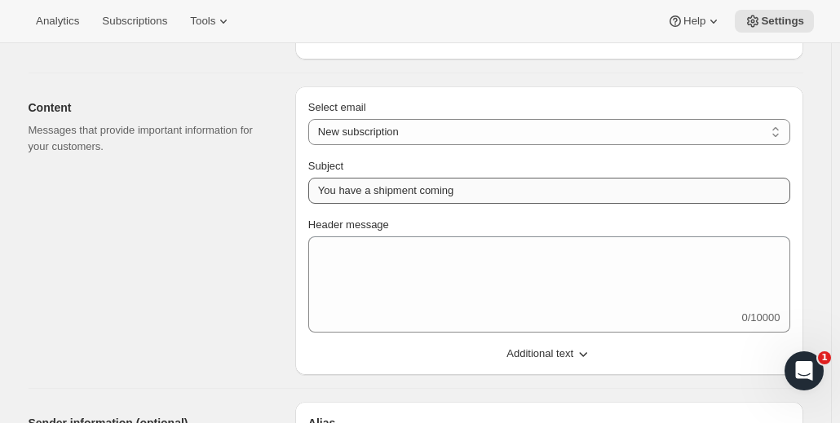
select select "15"
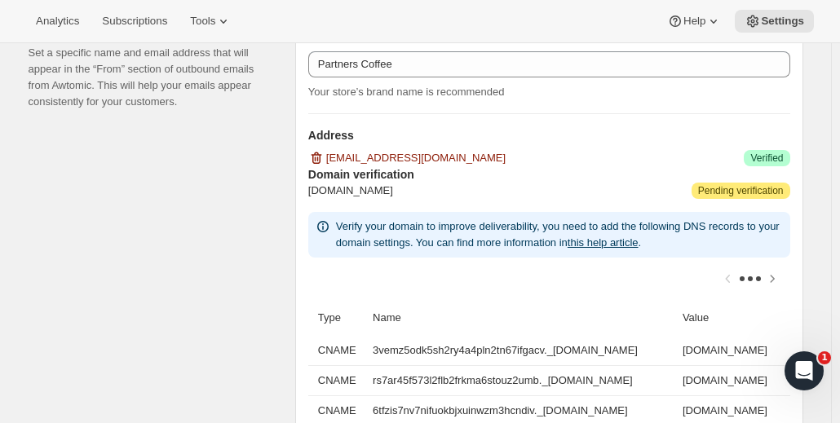
scroll to position [1060, 0]
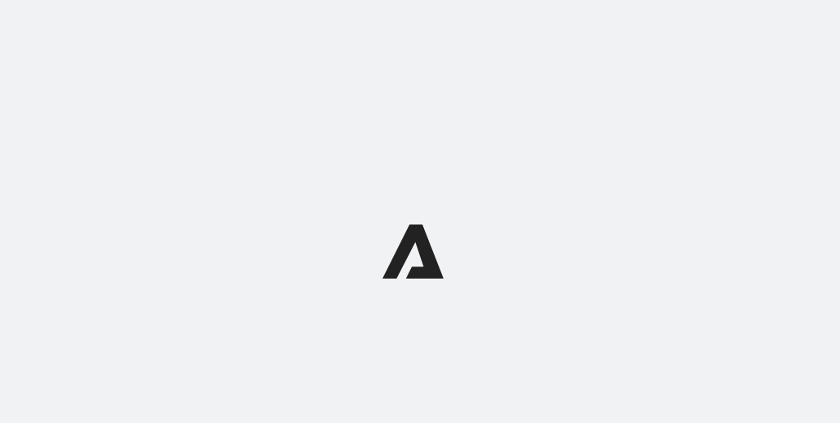
select select "subscriptionMessage"
select select "5"
select select "15"
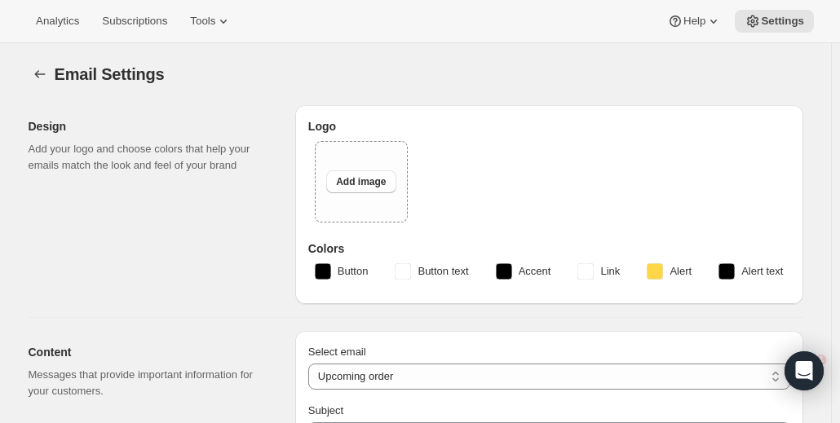
type input "Partners Coffee"
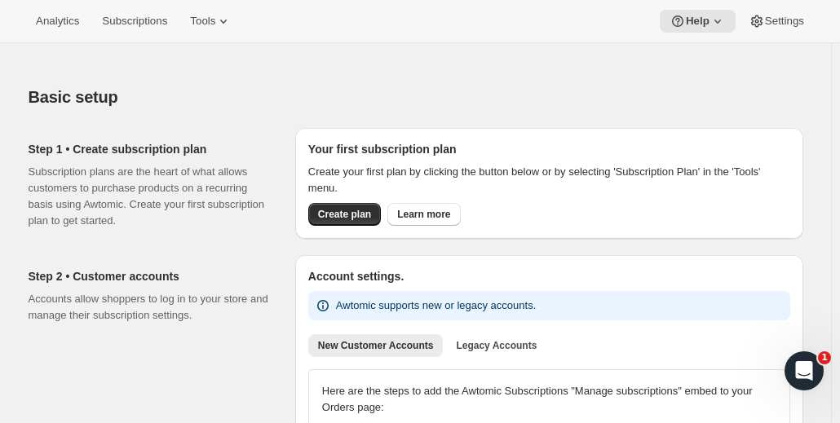
drag, startPoint x: 403, startPoint y: 102, endPoint x: 292, endPoint y: 52, distance: 121.5
click at [292, 52] on div at bounding box center [416, 54] width 775 height 23
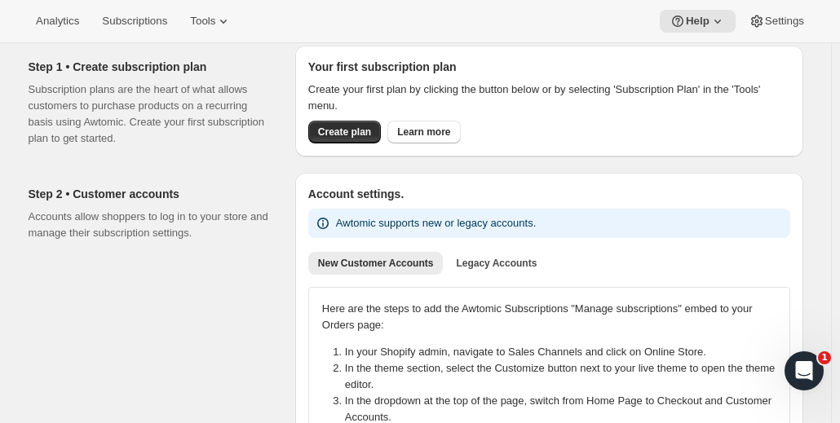
scroll to position [82, 0]
click at [501, 260] on span "Legacy Accounts" at bounding box center [496, 264] width 81 height 13
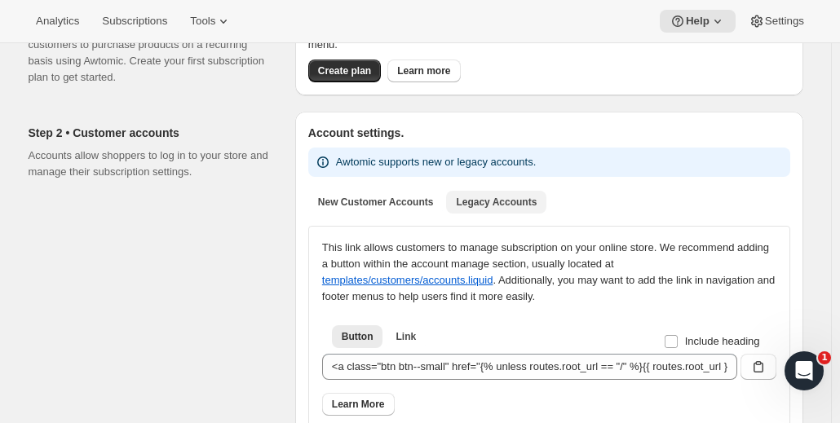
scroll to position [245, 0]
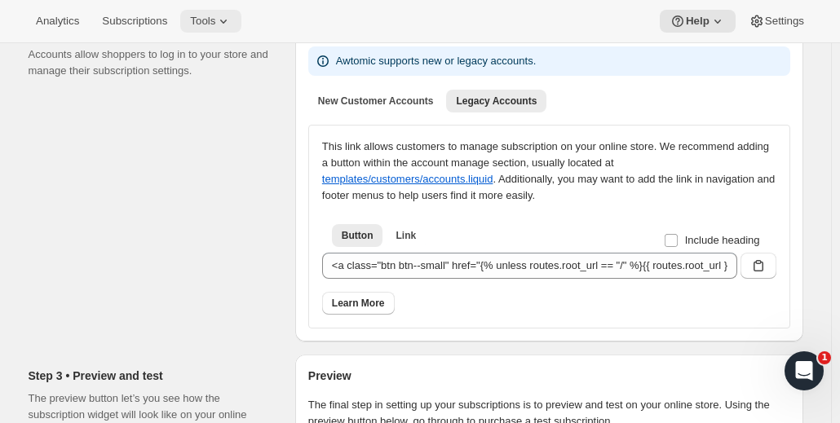
click at [215, 24] on icon at bounding box center [223, 21] width 16 height 16
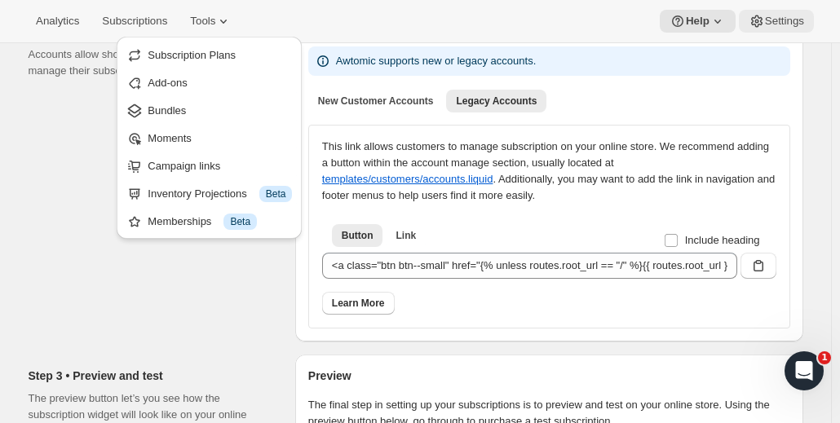
click at [788, 26] on span "Settings" at bounding box center [784, 21] width 39 height 13
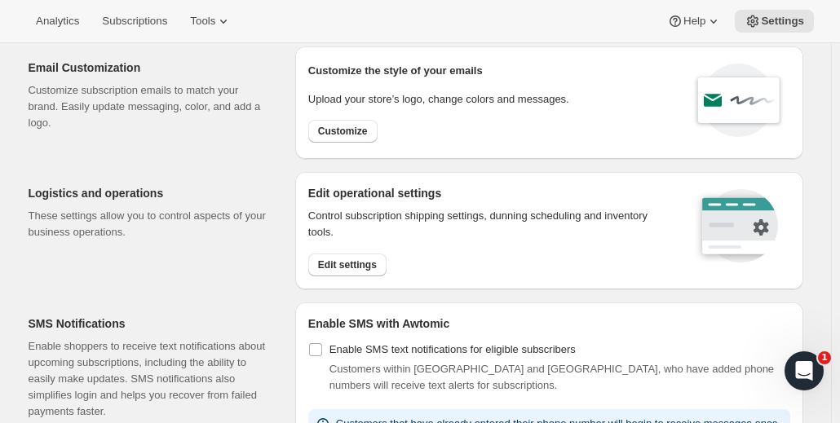
scroll to position [82, 0]
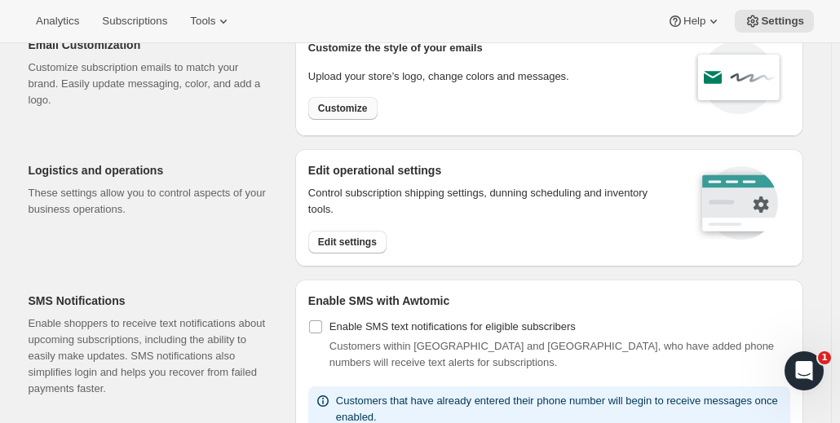
click at [349, 107] on span "Customize" at bounding box center [343, 108] width 50 height 13
select select "subscriptionMessage"
select select "5"
select select "15"
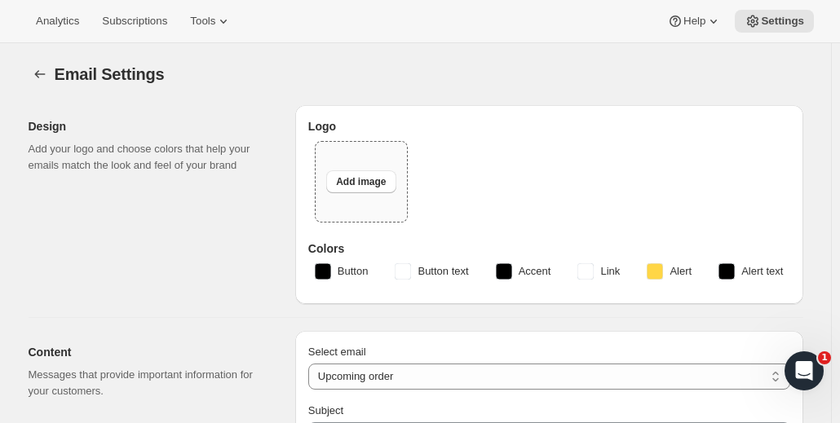
type input "Partners Coffee"
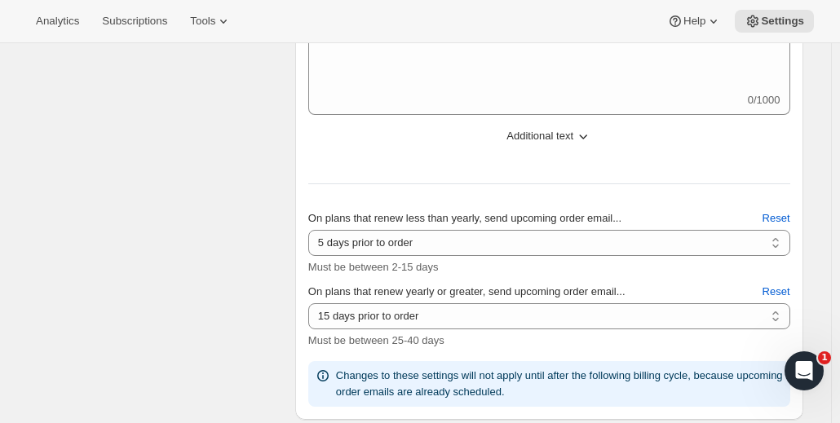
scroll to position [592, 0]
click at [584, 137] on icon "button" at bounding box center [583, 135] width 16 height 16
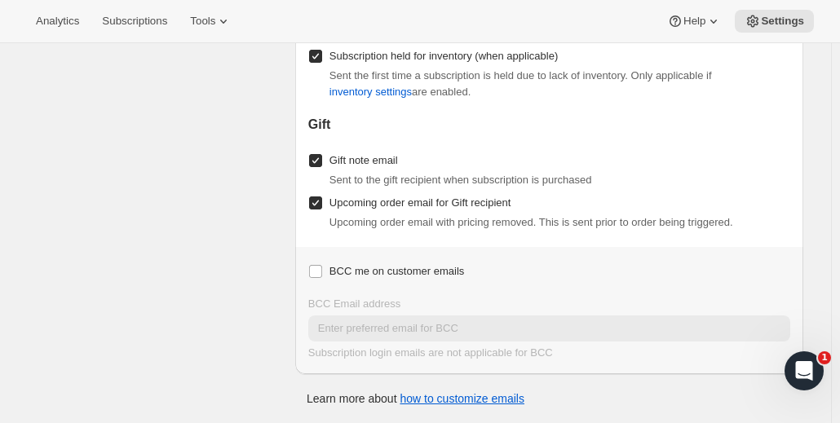
scroll to position [2317, 0]
click at [473, 399] on link "how to customize emails" at bounding box center [462, 398] width 125 height 13
click at [218, 13] on icon at bounding box center [223, 21] width 16 height 16
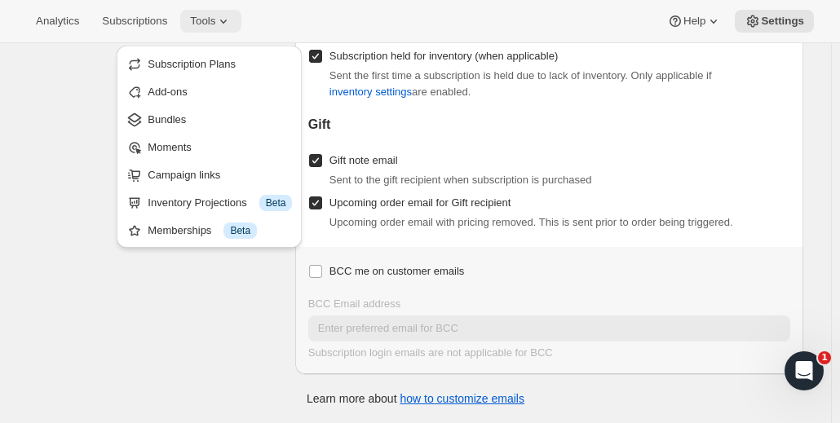
click at [218, 13] on icon at bounding box center [223, 21] width 16 height 16
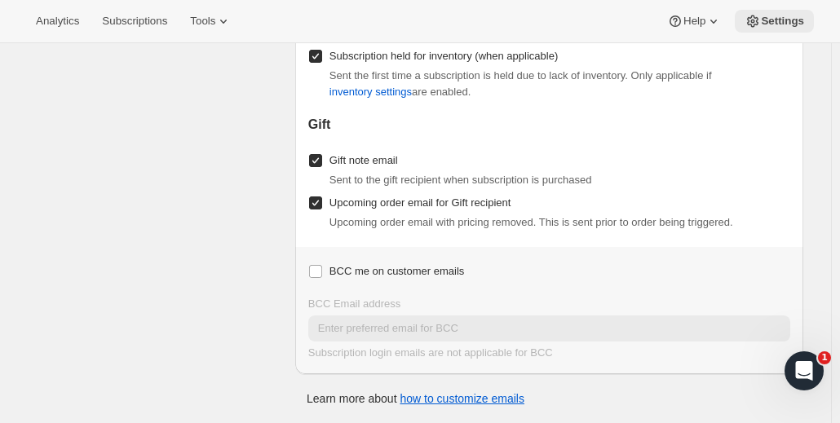
click at [796, 20] on span "Settings" at bounding box center [782, 21] width 43 height 13
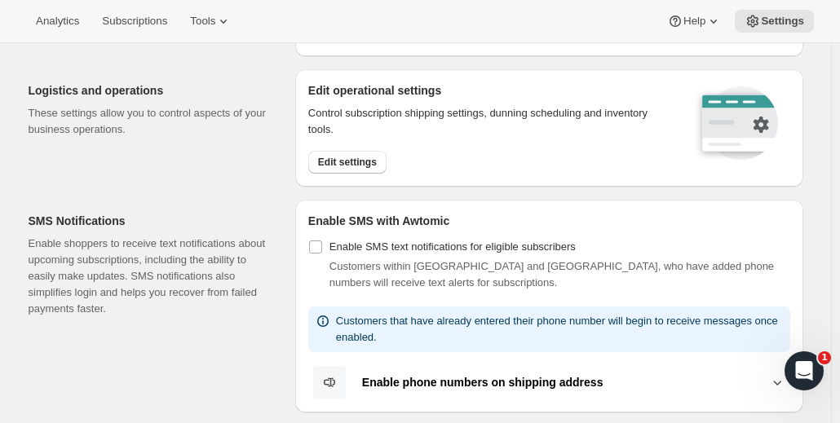
scroll to position [163, 0]
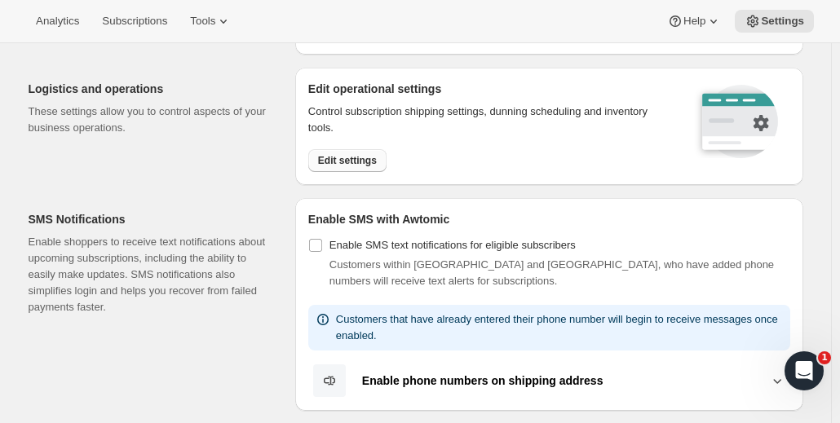
click at [349, 158] on span "Edit settings" at bounding box center [347, 160] width 59 height 13
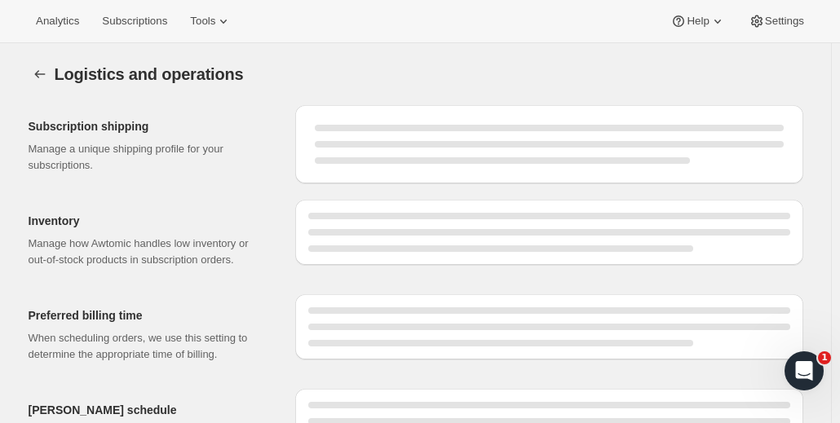
select select "DAY"
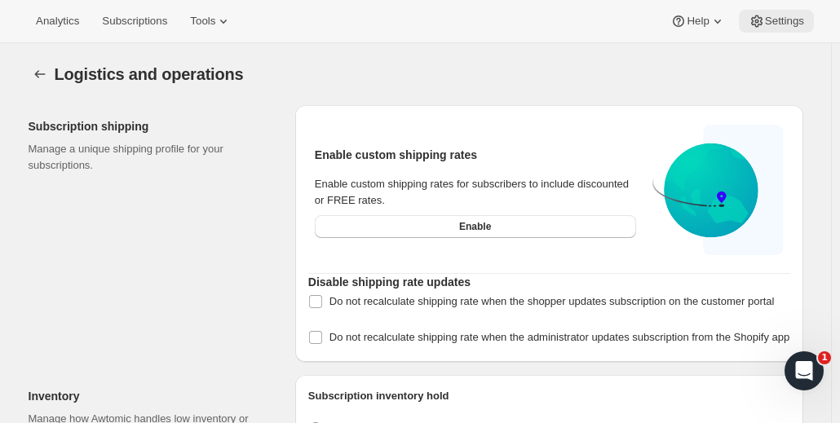
click at [807, 20] on button "Settings" at bounding box center [776, 21] width 75 height 23
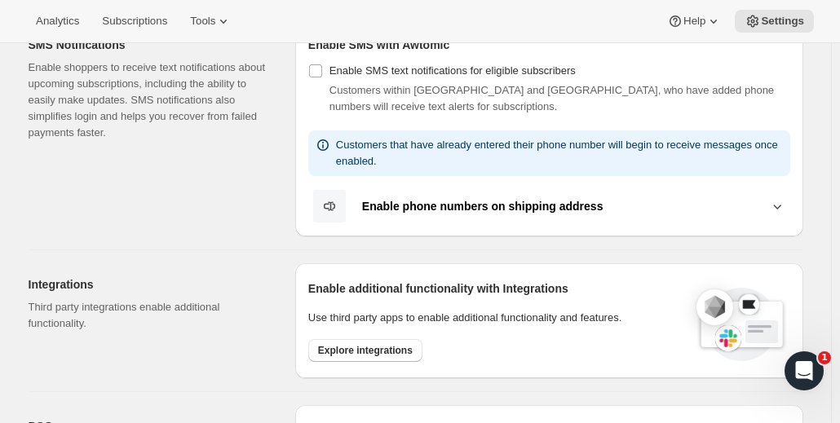
scroll to position [489, 0]
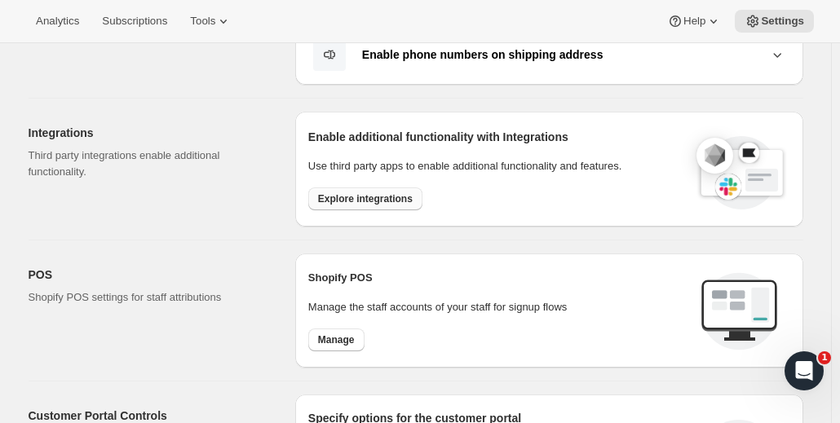
click at [352, 197] on span "Explore integrations" at bounding box center [365, 198] width 95 height 13
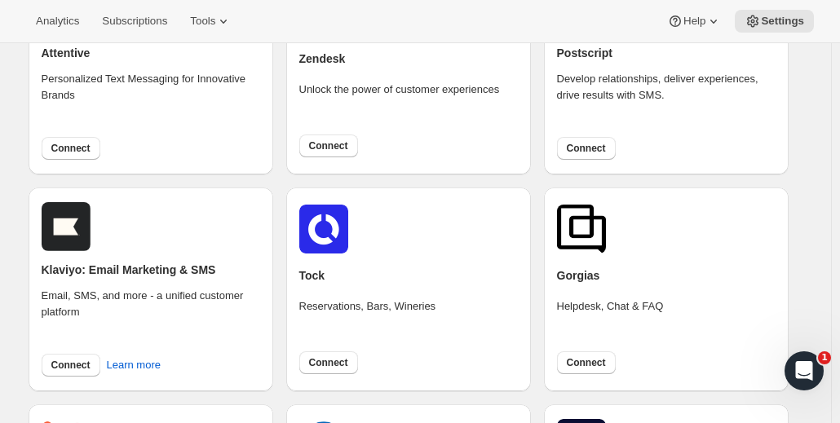
scroll to position [245, 0]
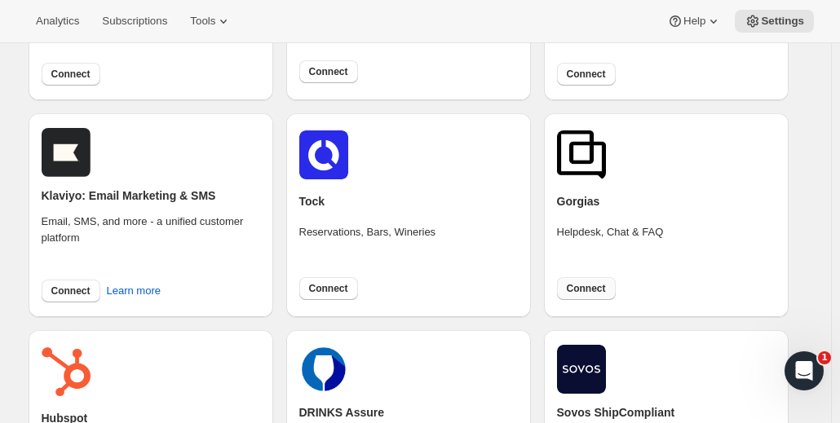
click at [595, 289] on span "Connect" at bounding box center [586, 288] width 39 height 13
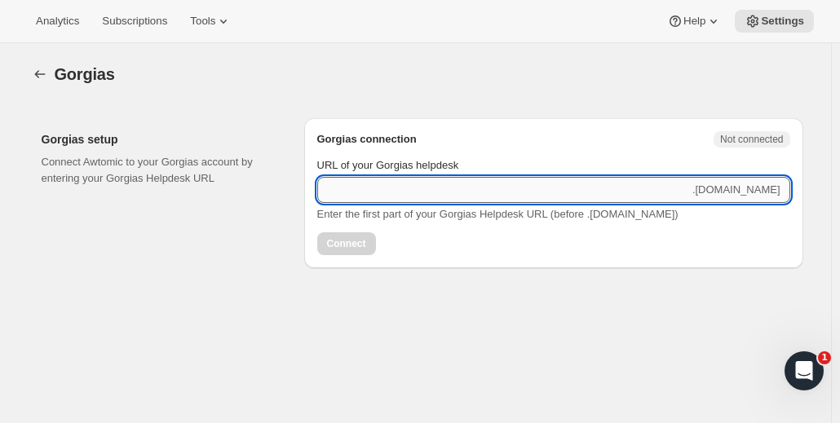
click at [382, 187] on input "URL of your Gorgias helpdesk" at bounding box center [503, 190] width 372 height 26
paste input "partnerscoffee.gorgias.com"
drag, startPoint x: 470, startPoint y: 193, endPoint x: 403, endPoint y: 197, distance: 66.9
click at [403, 197] on input "partnerscoffee.gorgias.com" at bounding box center [503, 190] width 372 height 26
type input "partnerscoffee"
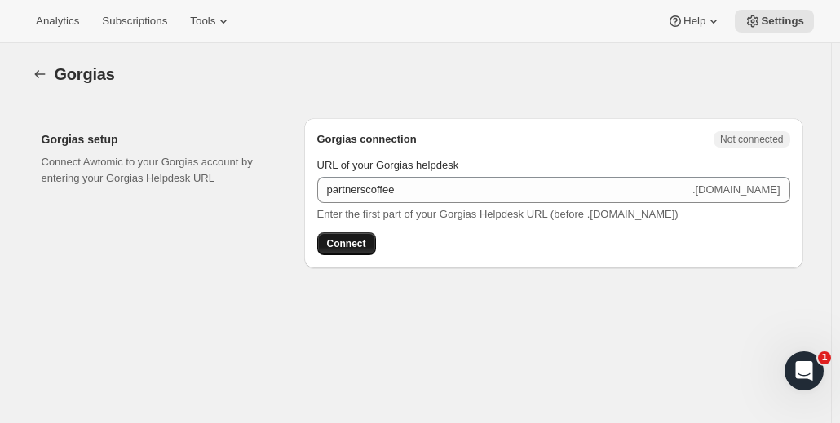
click at [346, 243] on span "Connect" at bounding box center [346, 243] width 39 height 13
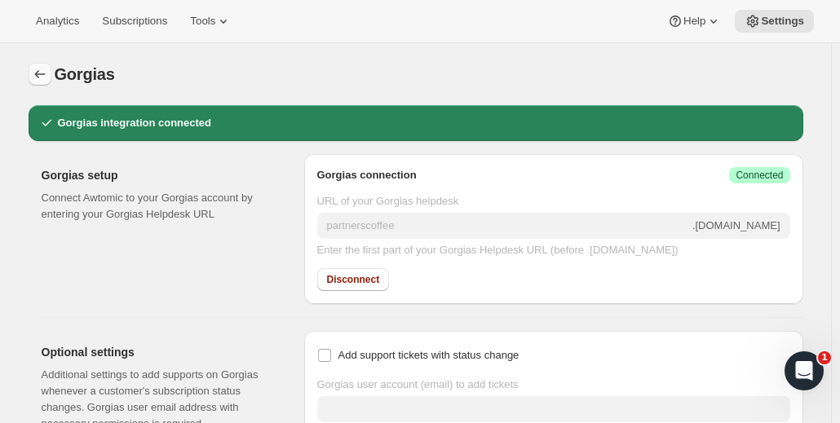
click at [46, 70] on icon "button" at bounding box center [40, 74] width 16 height 16
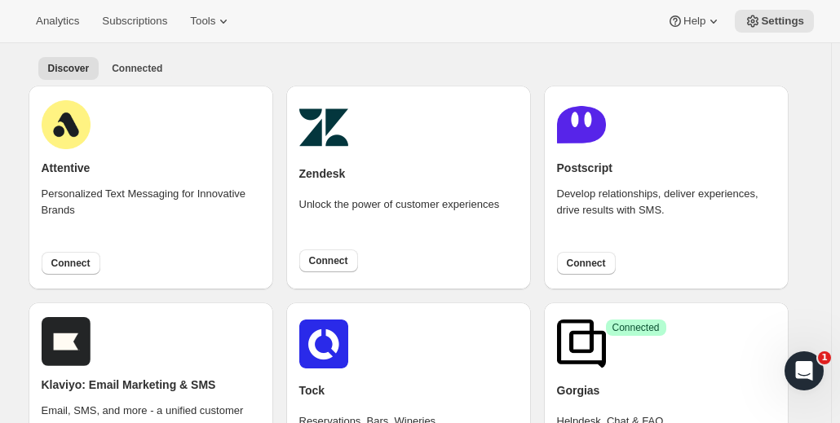
scroll to position [82, 0]
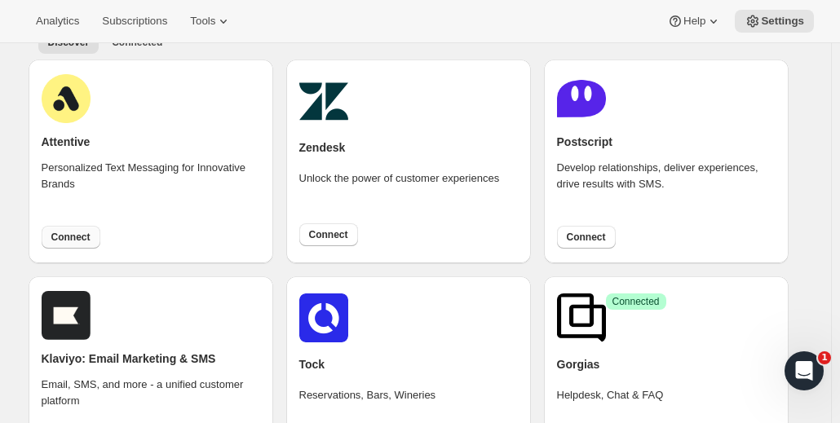
click at [78, 236] on span "Connect" at bounding box center [70, 237] width 39 height 13
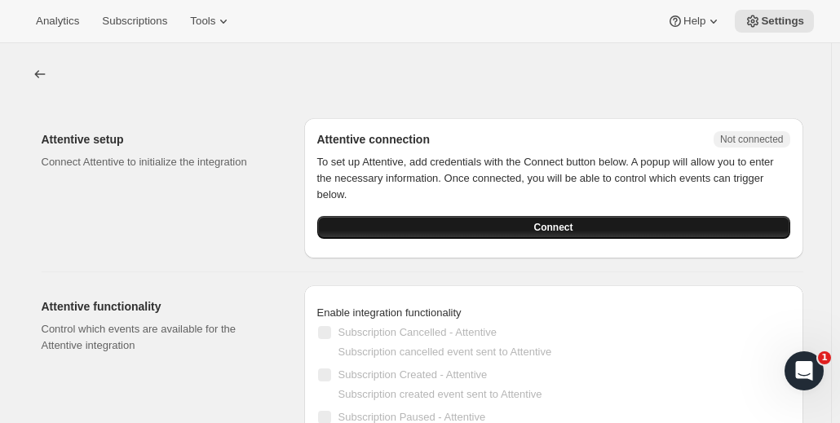
click at [392, 230] on button "Connect" at bounding box center [553, 227] width 473 height 23
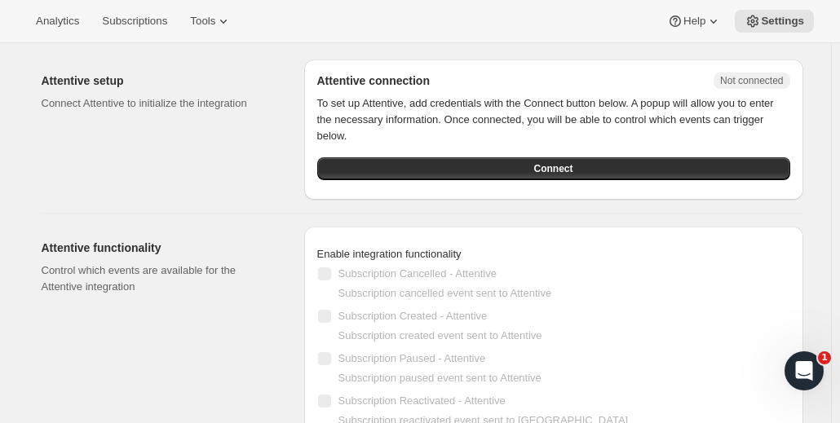
scroll to position [82, 0]
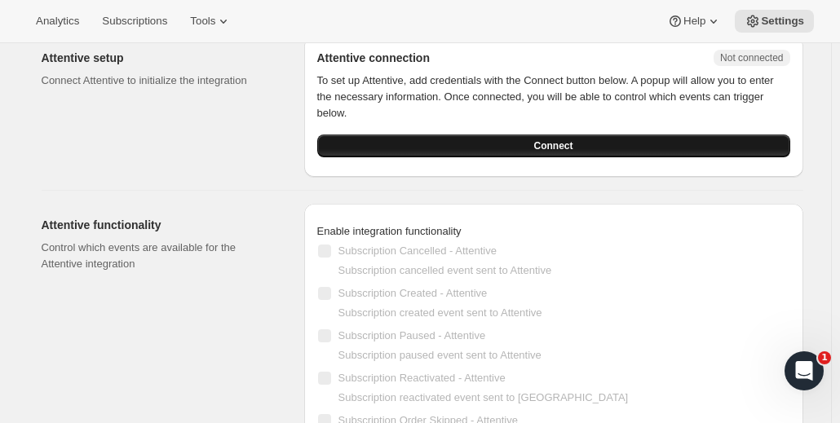
click at [560, 143] on span "Connect" at bounding box center [553, 145] width 39 height 13
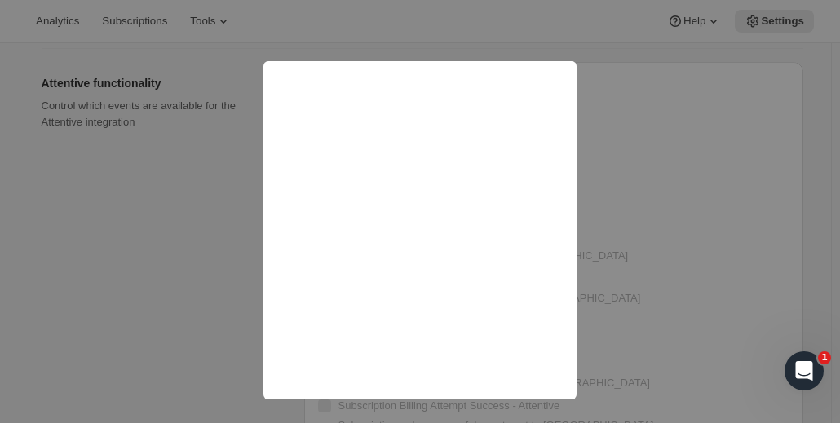
scroll to position [298, 0]
drag, startPoint x: 568, startPoint y: 65, endPoint x: 422, endPoint y: 55, distance: 146.3
click at [422, 55] on div at bounding box center [420, 211] width 840 height 423
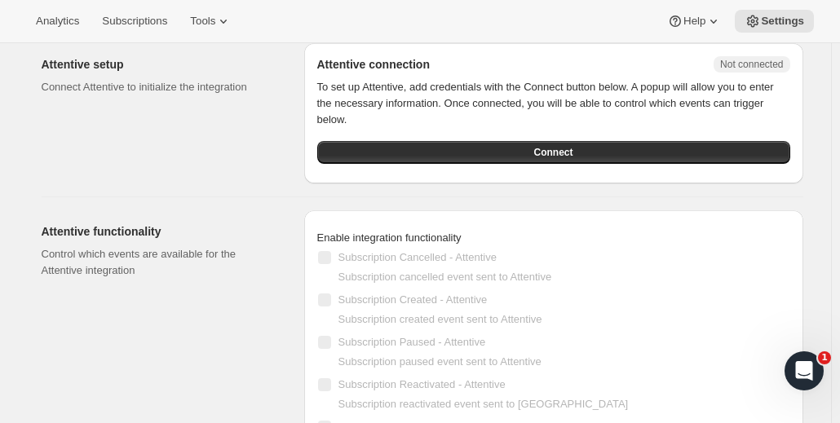
scroll to position [0, 0]
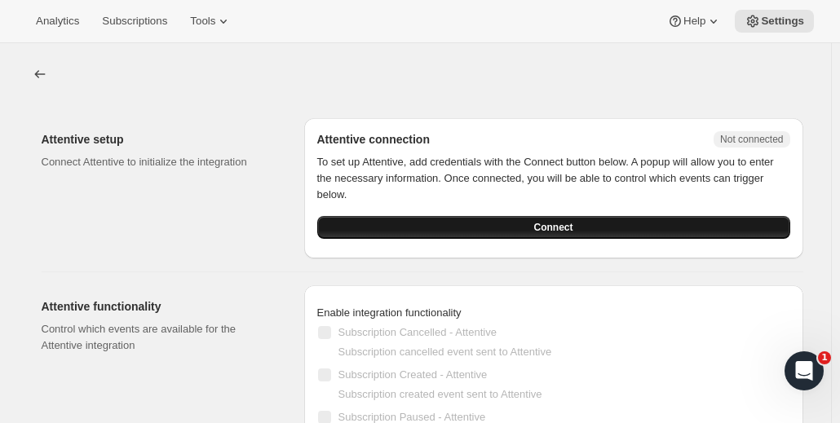
drag, startPoint x: 643, startPoint y: 231, endPoint x: 350, endPoint y: 236, distance: 292.8
click at [350, 236] on button "Connect" at bounding box center [553, 227] width 473 height 23
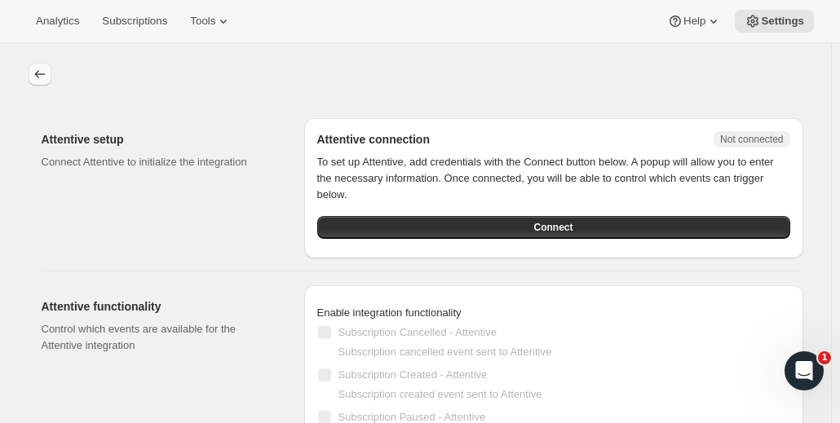
click at [46, 71] on icon "button" at bounding box center [40, 74] width 16 height 16
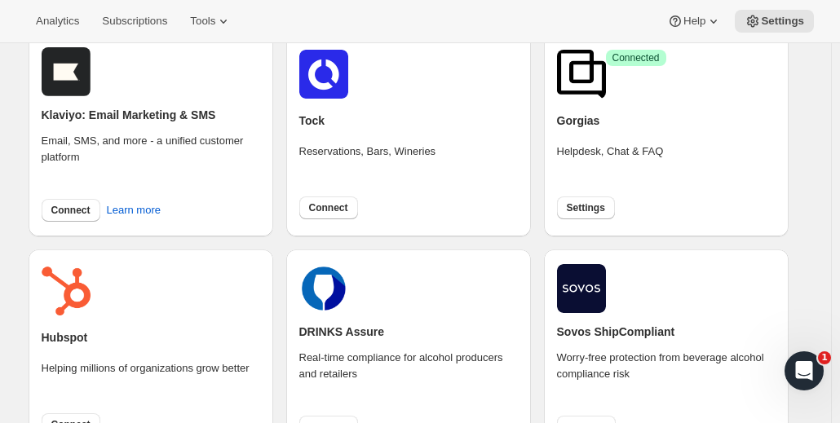
scroll to position [326, 0]
click at [80, 212] on span "Connect" at bounding box center [70, 209] width 39 height 13
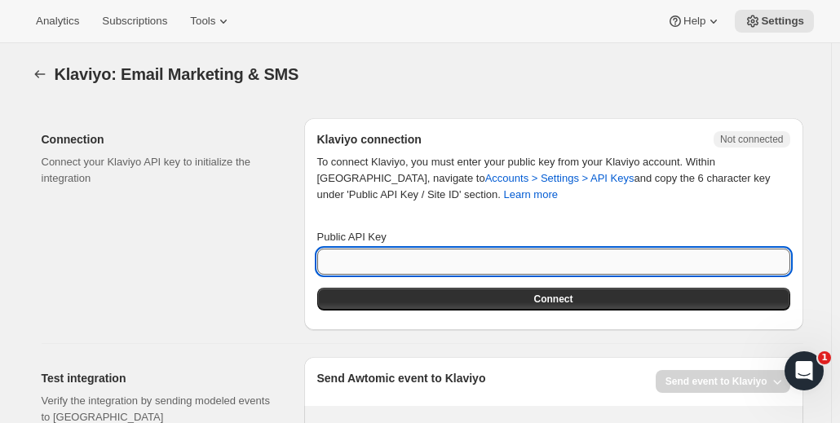
click at [376, 258] on input "Public API Key" at bounding box center [553, 262] width 473 height 26
paste input "HFyK3m"
type input "HFyK3m"
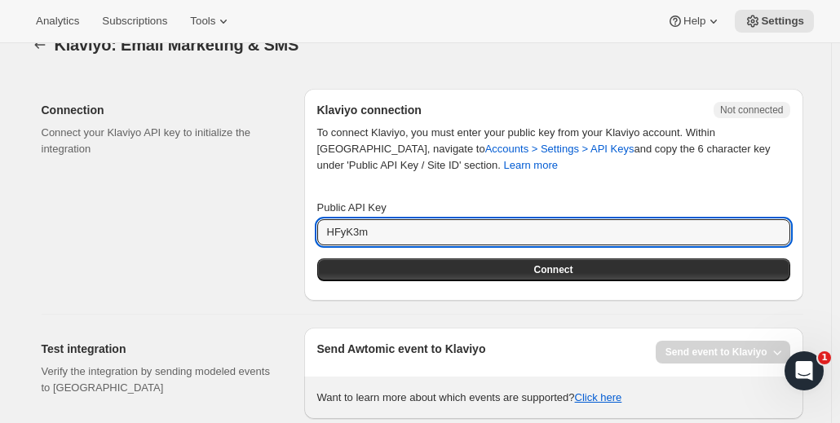
scroll to position [42, 0]
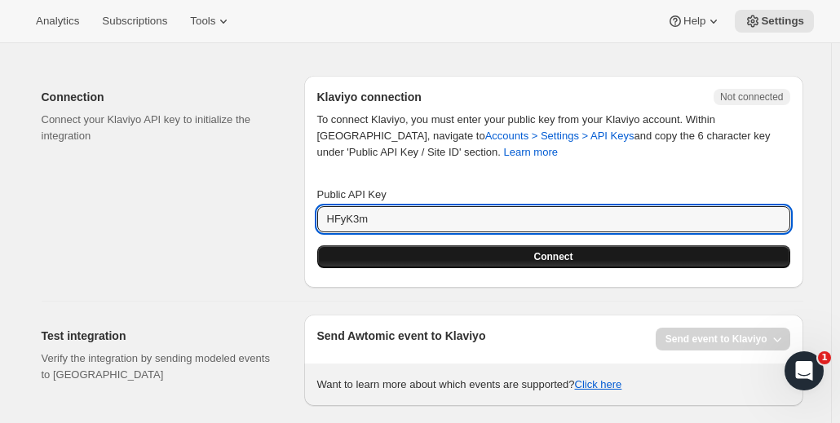
click at [406, 254] on button "Connect" at bounding box center [553, 256] width 473 height 23
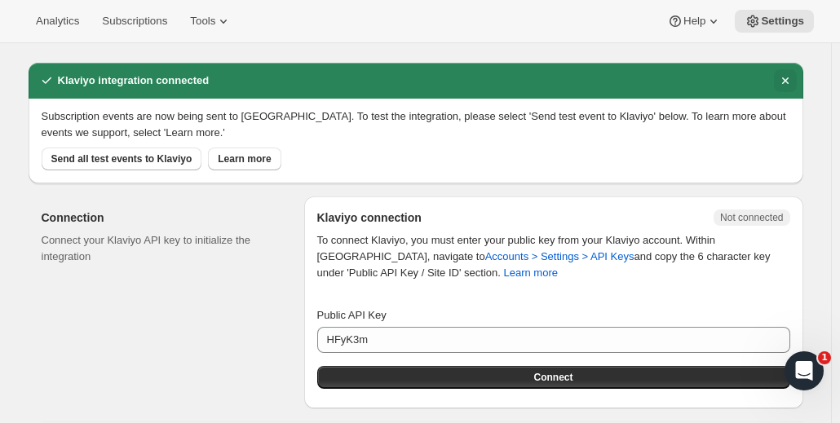
click at [787, 79] on icon "Dismiss notification" at bounding box center [785, 81] width 16 height 16
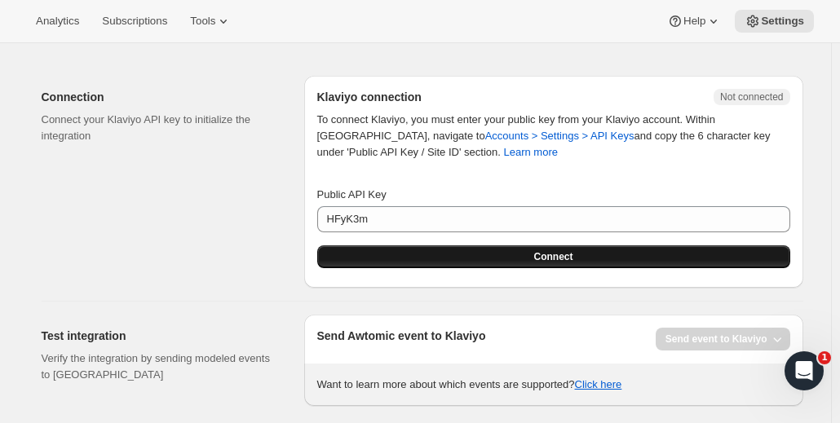
click at [393, 254] on button "Connect" at bounding box center [553, 256] width 473 height 23
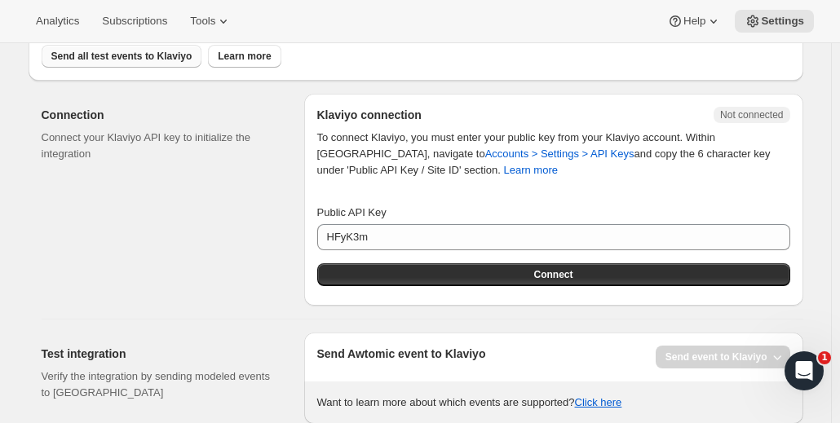
scroll to position [0, 0]
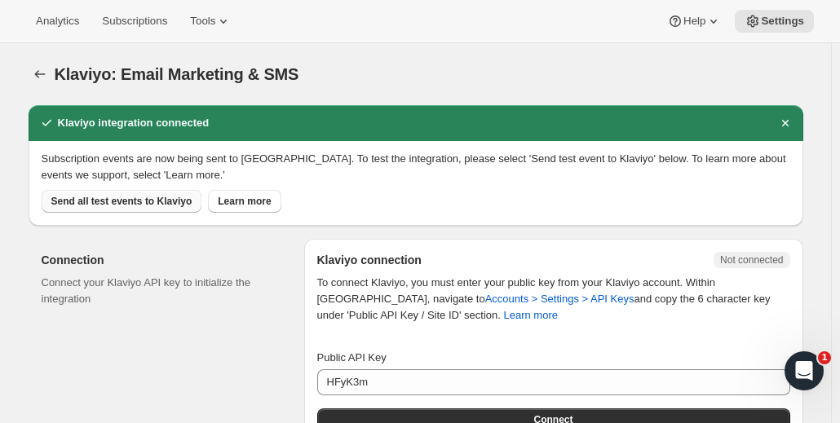
click at [82, 198] on span "Send all test events to Klaviyo" at bounding box center [121, 201] width 141 height 13
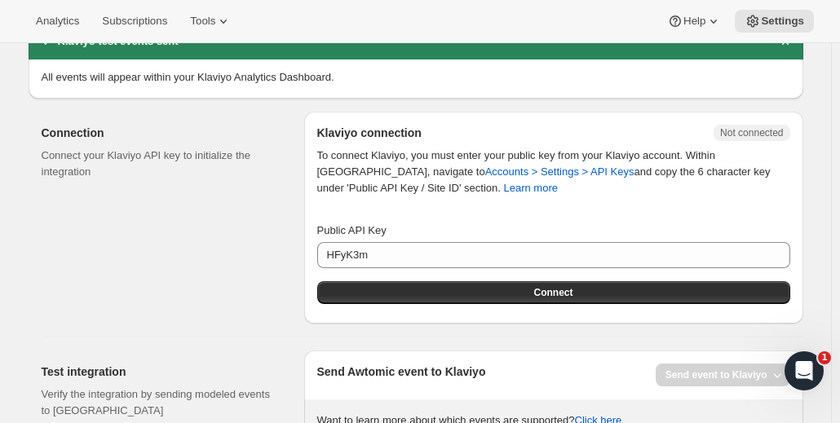
scroll to position [99, 0]
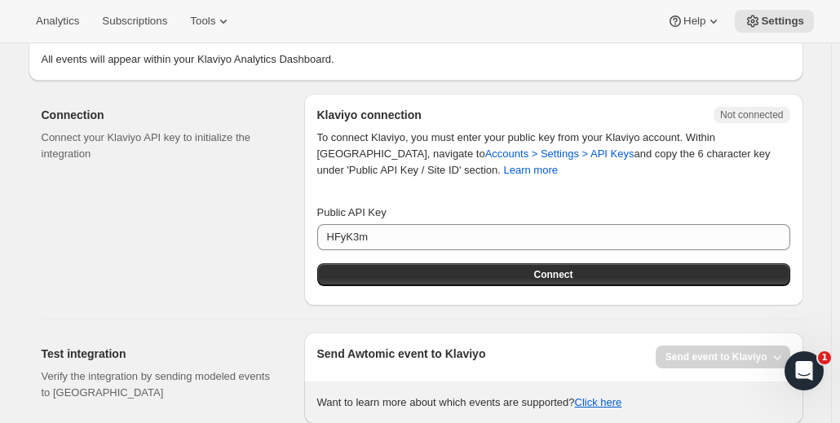
click at [233, 256] on div "Connection Connect your Klaviyo API key to initialize the integration" at bounding box center [167, 200] width 250 height 212
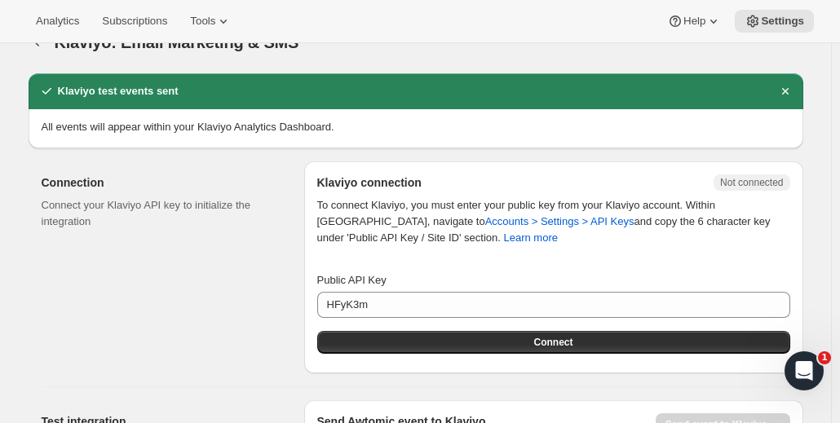
scroll to position [0, 0]
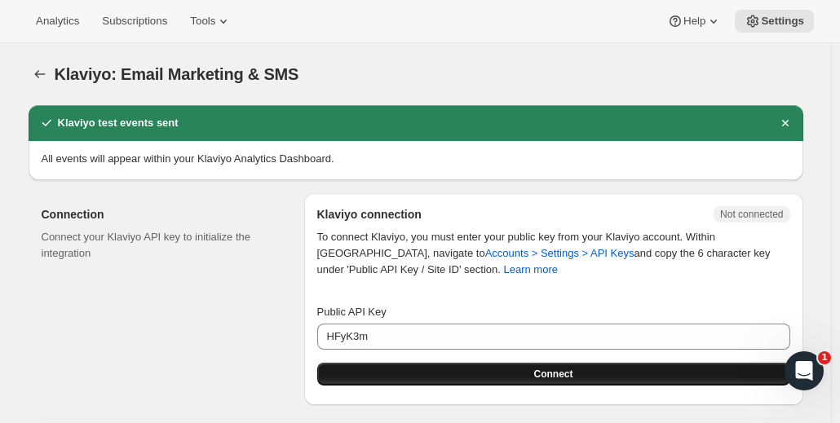
click at [470, 371] on button "Connect" at bounding box center [553, 374] width 473 height 23
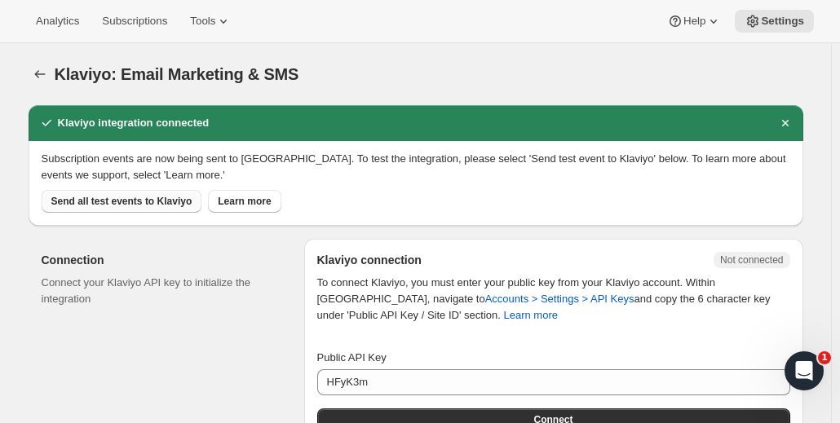
click at [122, 203] on span "Send all test events to Klaviyo" at bounding box center [121, 201] width 141 height 13
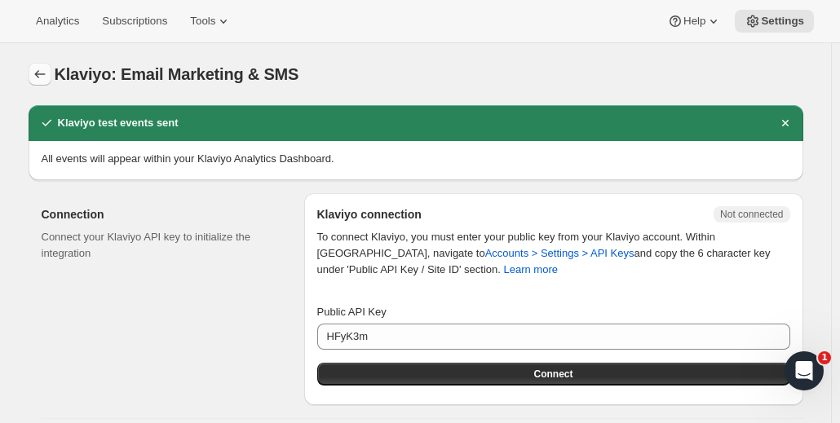
click at [48, 76] on icon "button" at bounding box center [40, 74] width 16 height 16
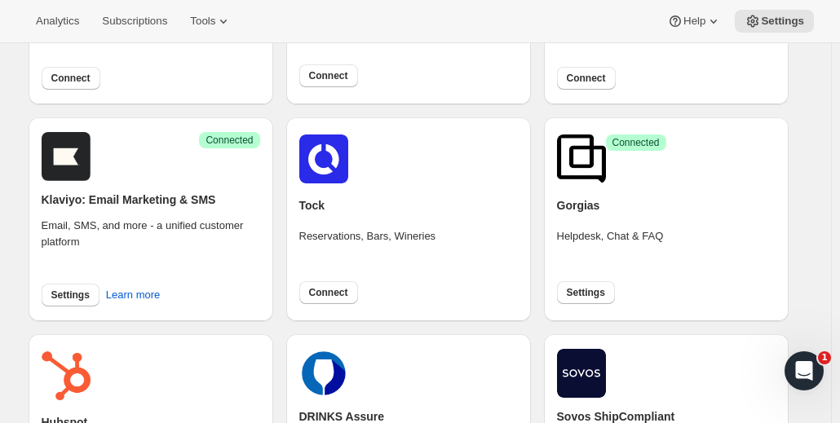
scroll to position [245, 0]
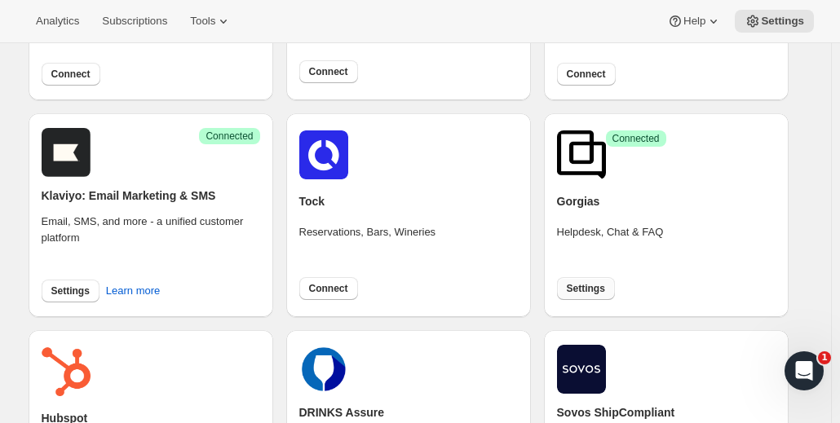
click at [595, 289] on span "Settings" at bounding box center [586, 288] width 38 height 13
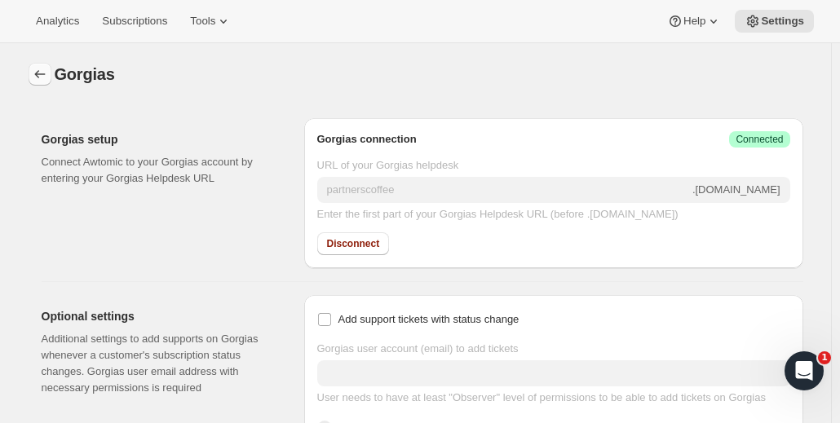
click at [46, 73] on icon "button" at bounding box center [40, 74] width 16 height 16
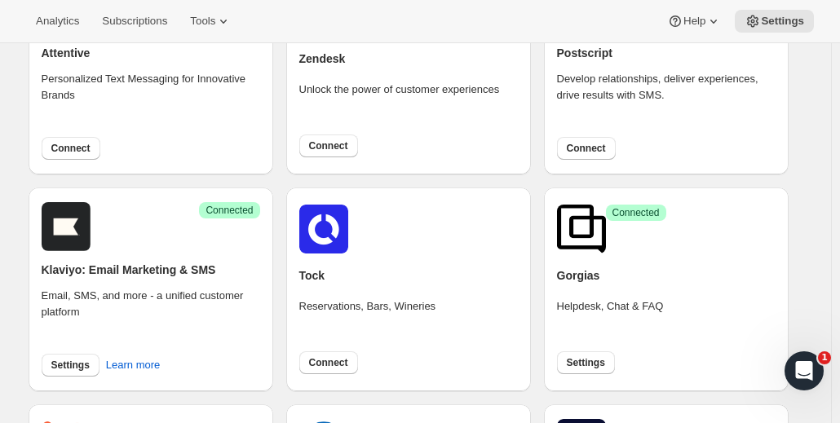
scroll to position [82, 0]
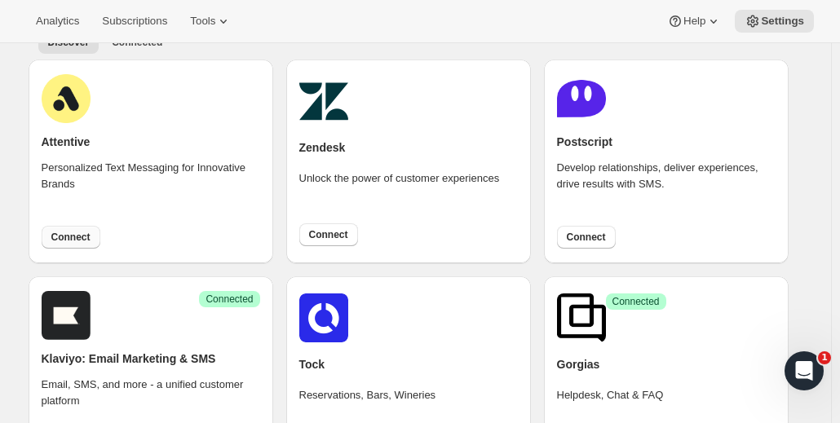
click at [80, 229] on button "Connect" at bounding box center [71, 237] width 59 height 23
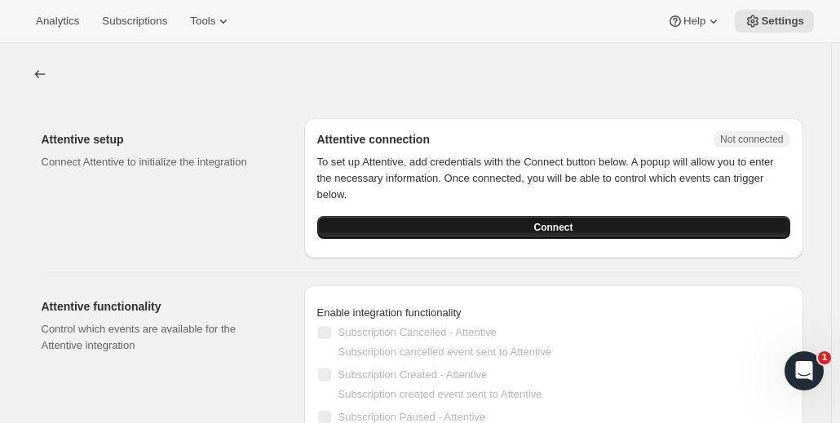
click at [757, 227] on button "Connect" at bounding box center [553, 227] width 473 height 23
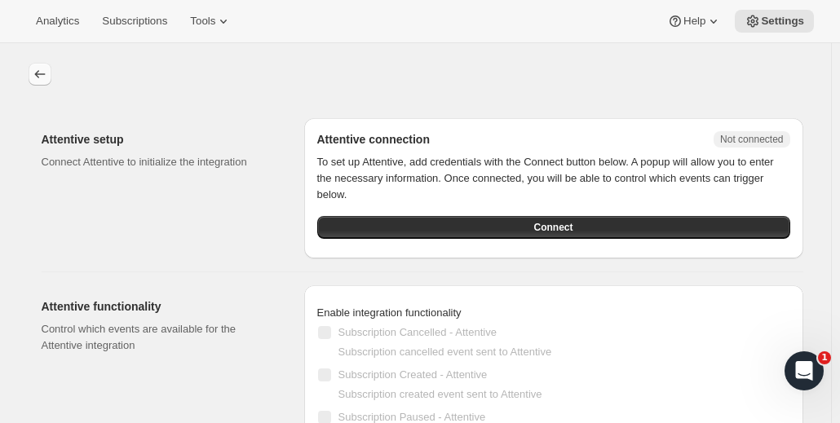
click at [39, 73] on icon "button" at bounding box center [40, 74] width 16 height 16
